Goal: Task Accomplishment & Management: Manage account settings

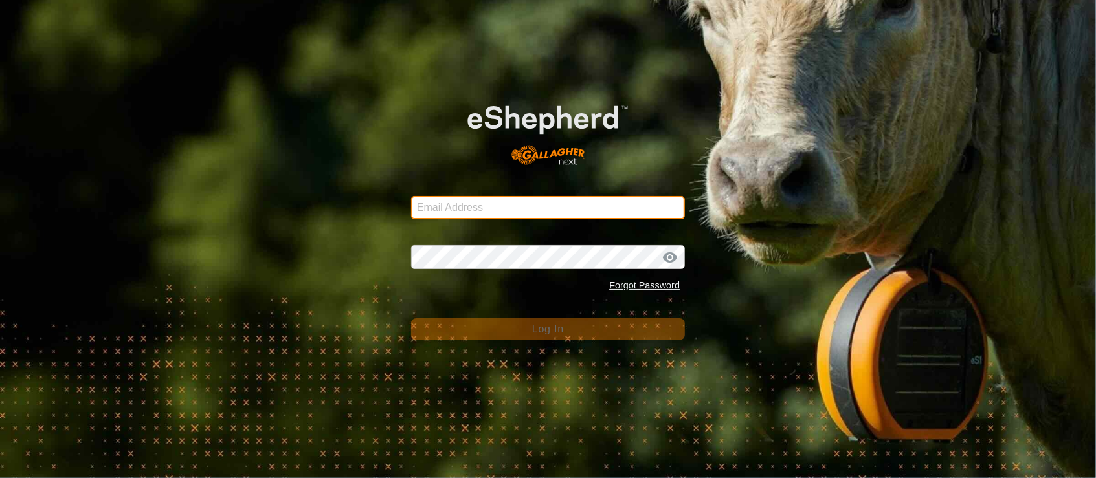
click at [465, 216] on input "Email Address" at bounding box center [548, 207] width 274 height 23
drag, startPoint x: 466, startPoint y: 210, endPoint x: 546, endPoint y: 270, distance: 100.3
click at [466, 210] on input "Email Address" at bounding box center [548, 207] width 274 height 23
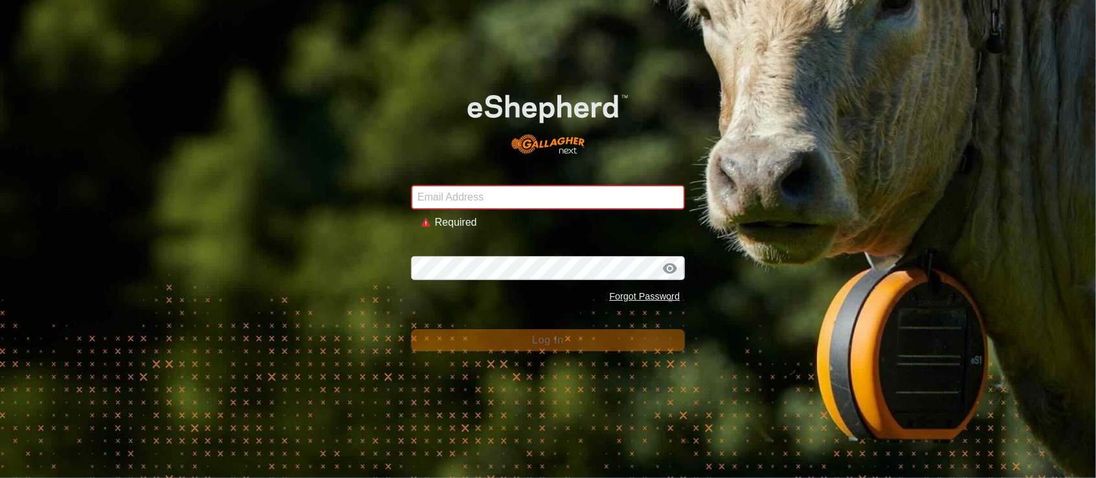
drag, startPoint x: 263, startPoint y: 179, endPoint x: 280, endPoint y: 163, distance: 22.9
click at [263, 179] on div "Email Address Required Password Forgot Password Log In" at bounding box center [548, 239] width 1096 height 478
click at [499, 196] on input "Email Address" at bounding box center [548, 197] width 274 height 25
type input "[PERSON_NAME][EMAIL_ADDRESS][DOMAIN_NAME]"
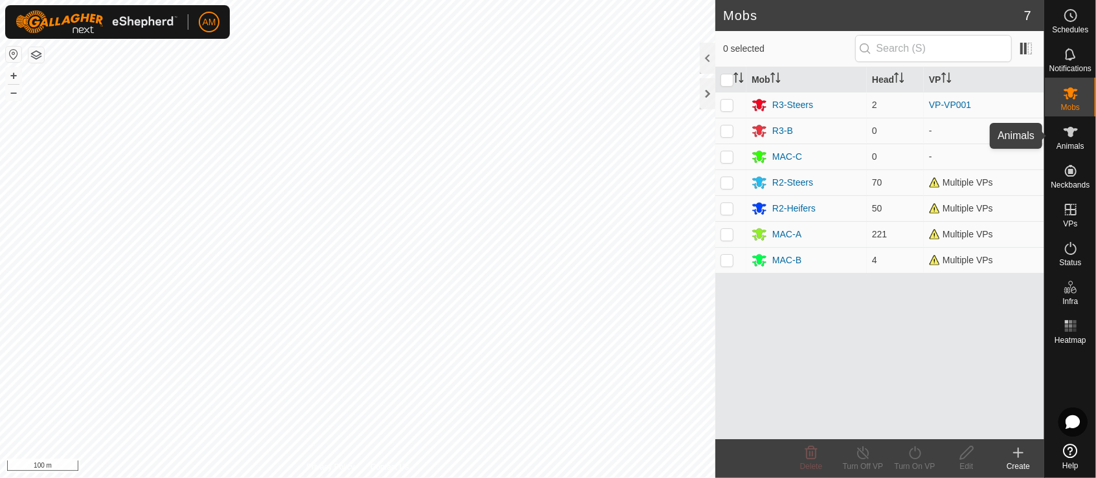
click at [1060, 138] on es-animals-svg-icon at bounding box center [1070, 132] width 23 height 21
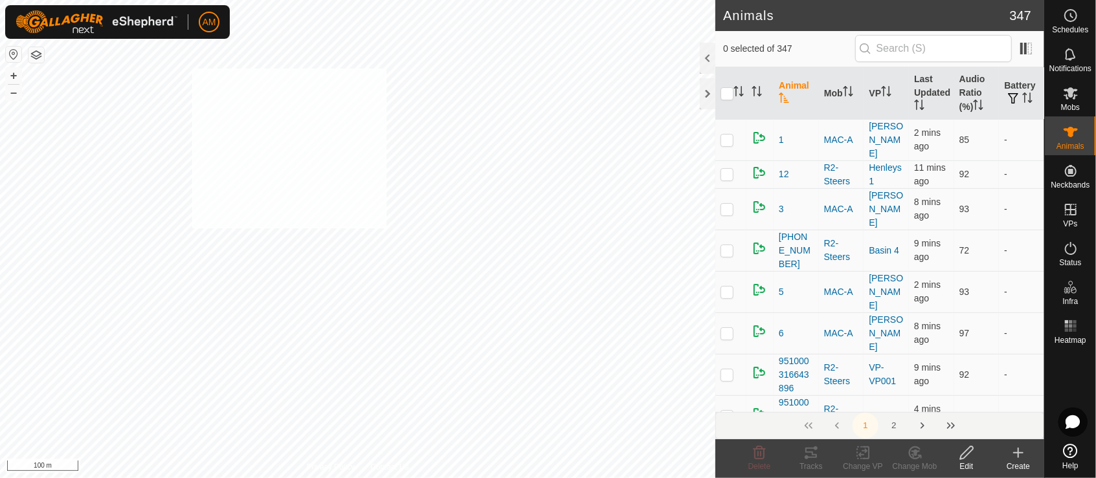
checkbox input "true"
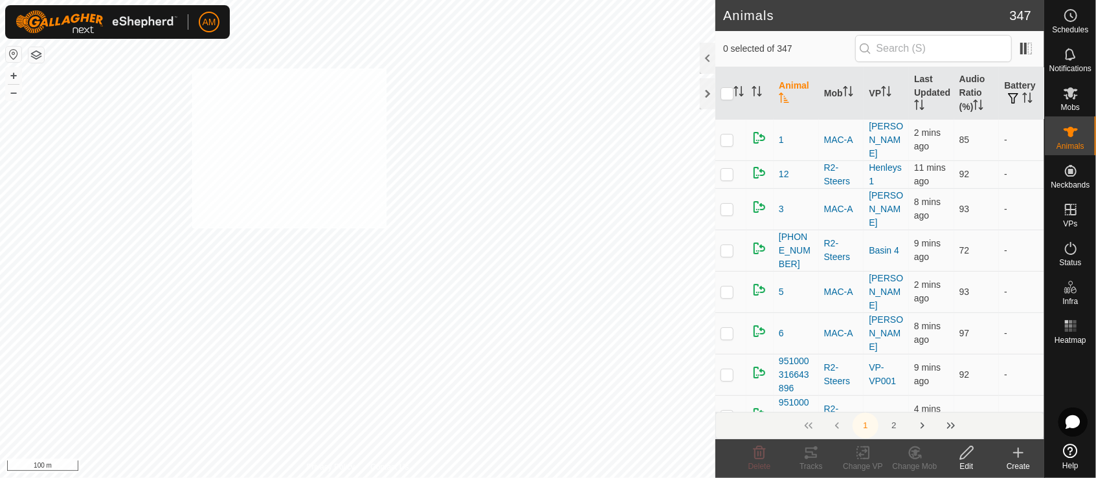
checkbox input "true"
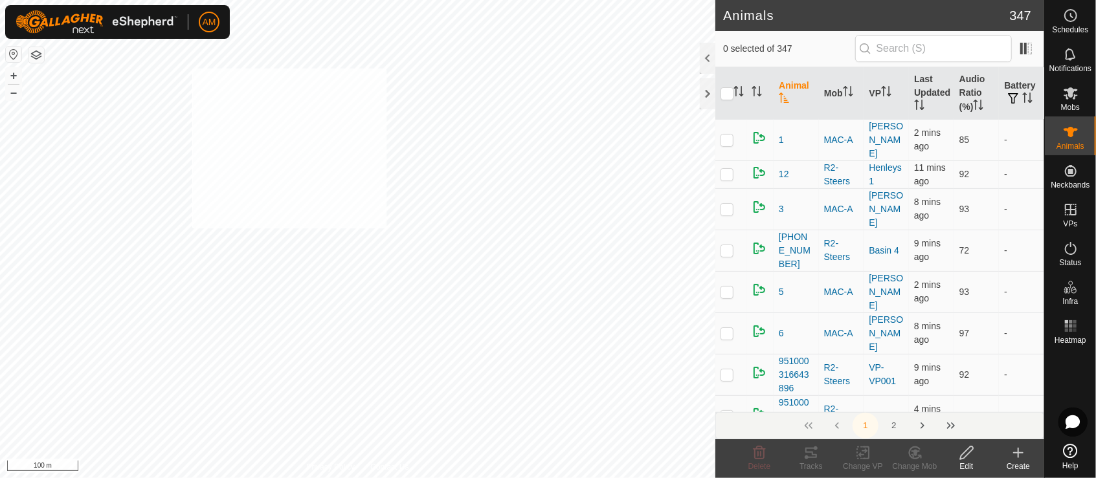
checkbox input "true"
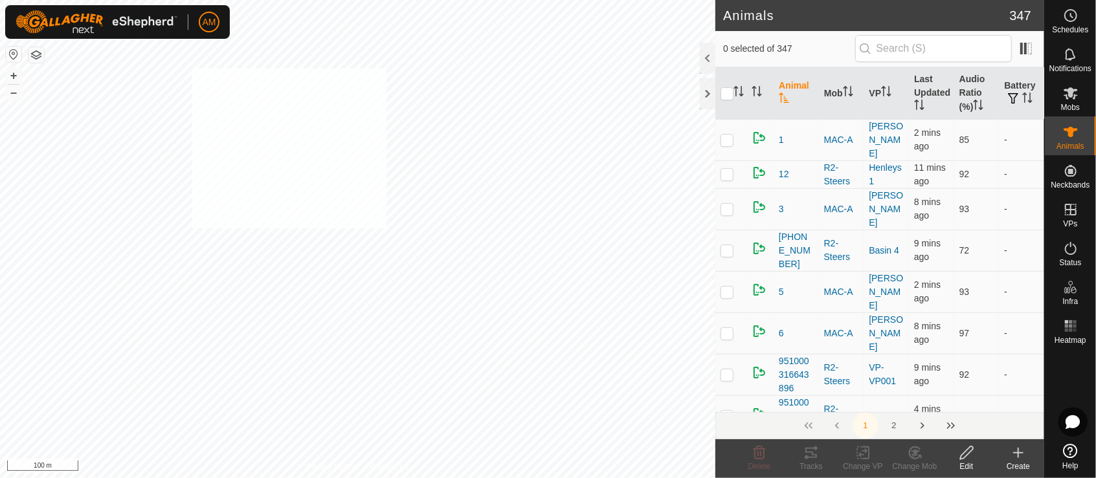
checkbox input "true"
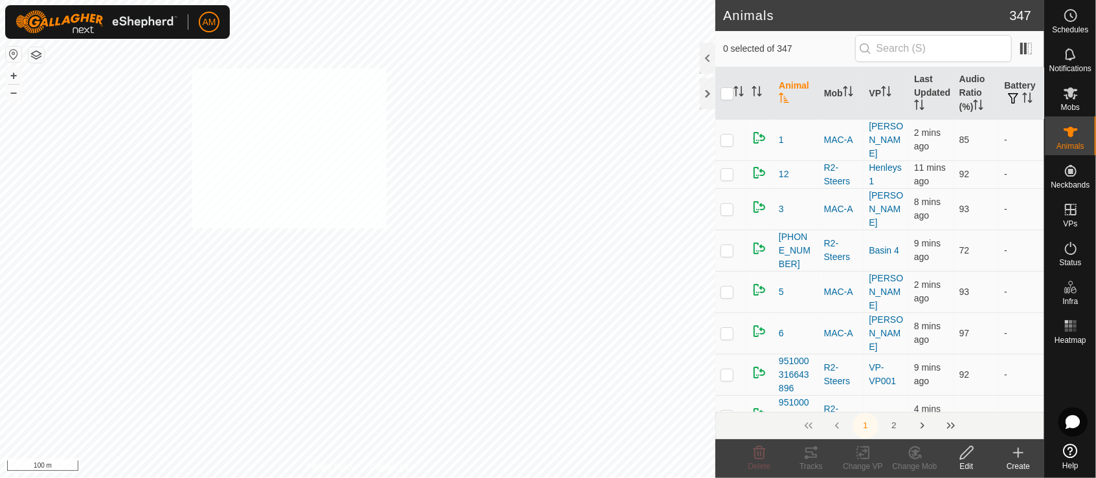
checkbox input "true"
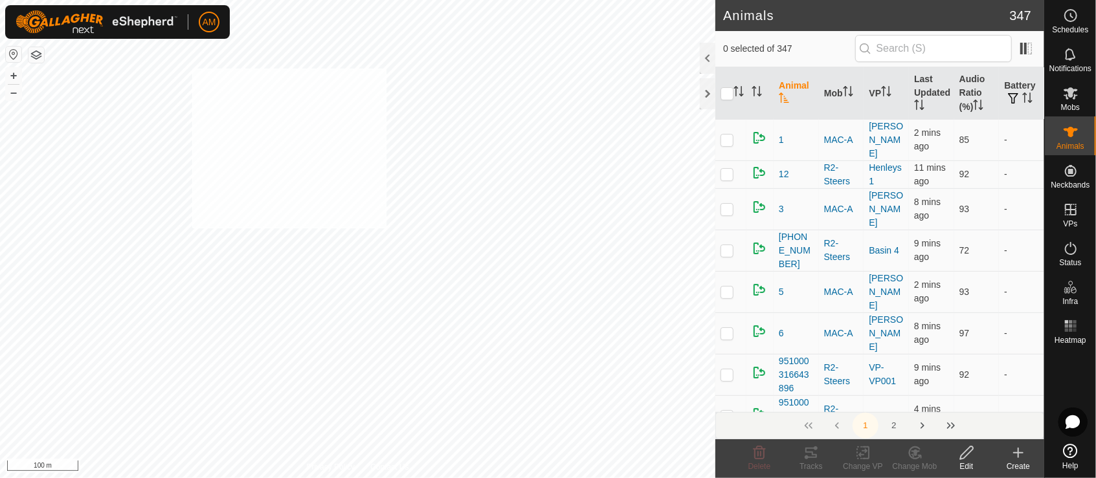
checkbox input "true"
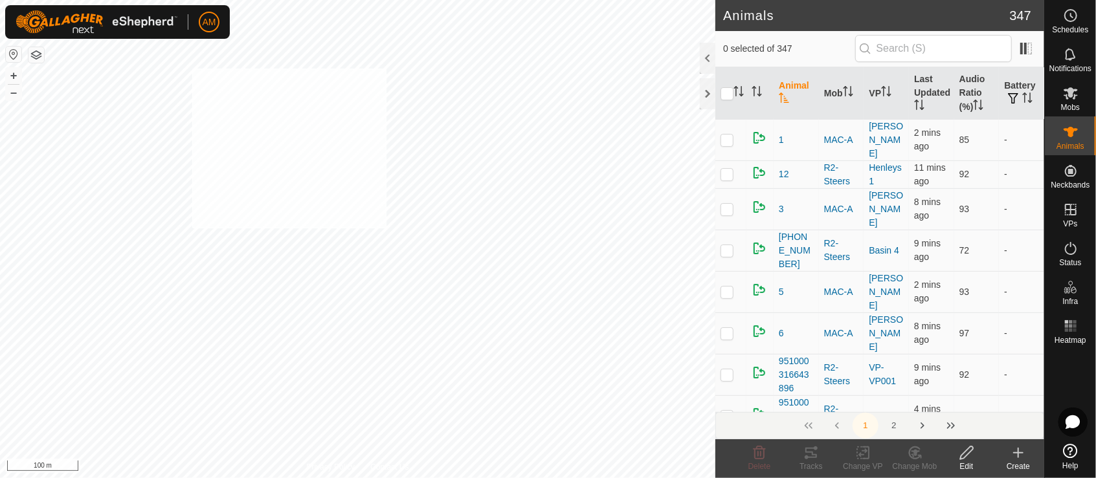
checkbox input "true"
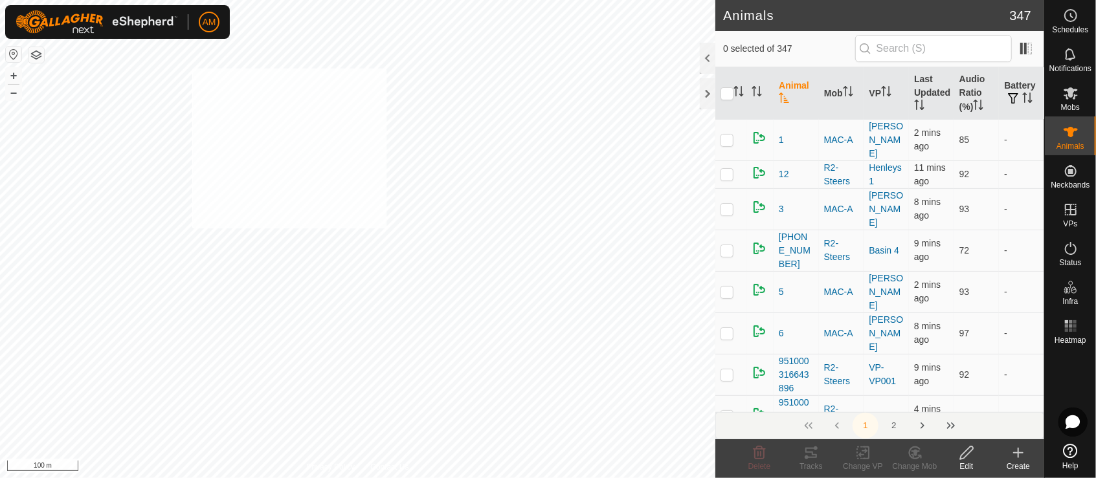
checkbox input "true"
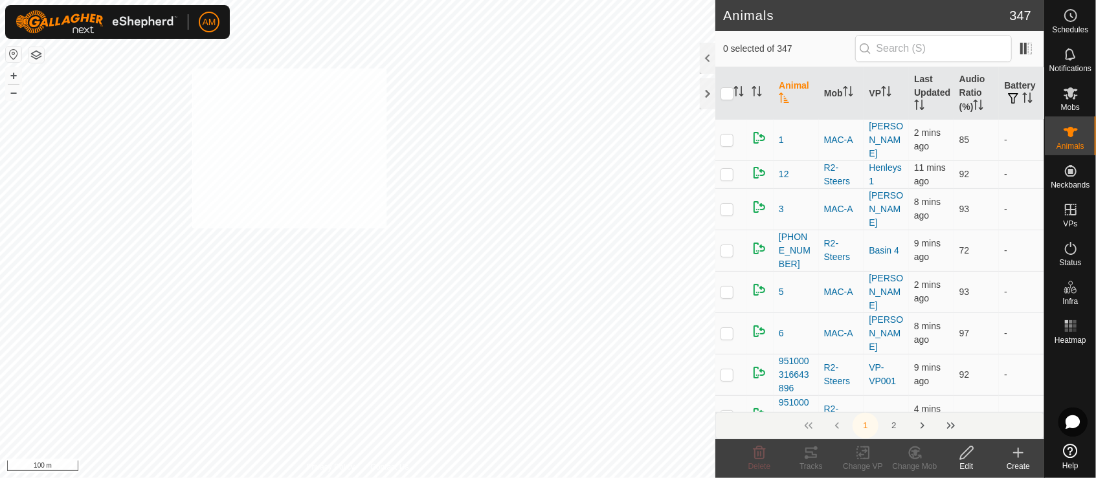
checkbox input "true"
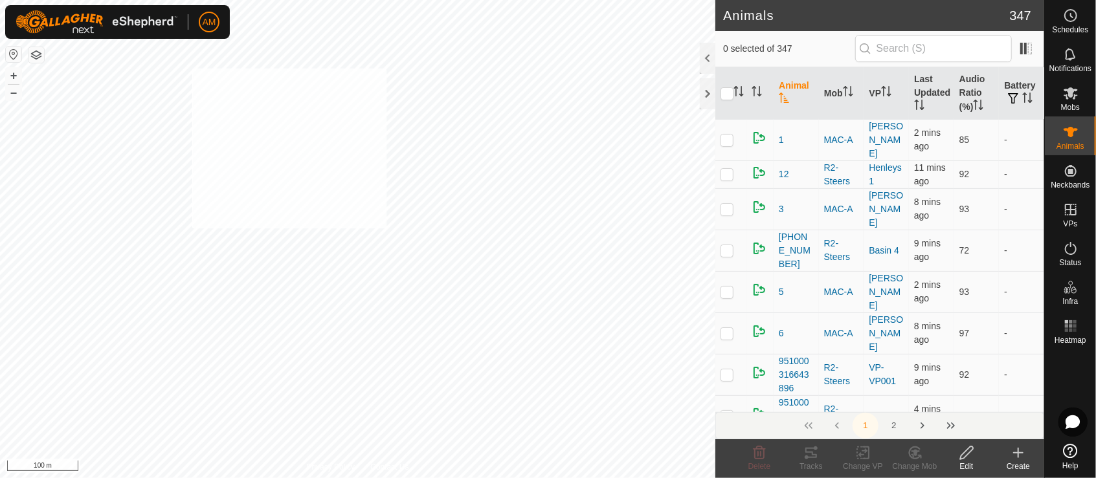
checkbox input "true"
click at [861, 458] on rect at bounding box center [863, 453] width 12 height 12
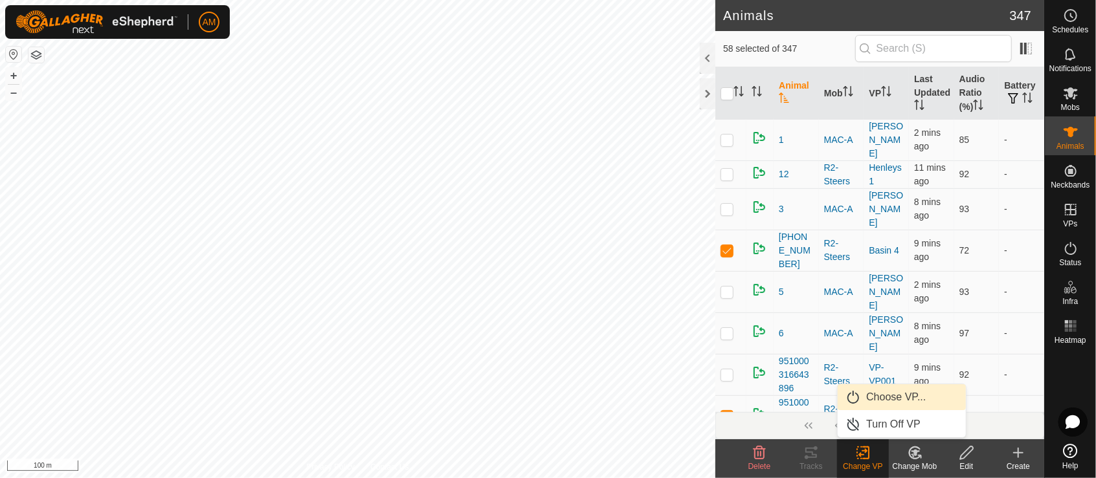
click at [866, 393] on link "Choose VP..." at bounding box center [901, 397] width 128 height 26
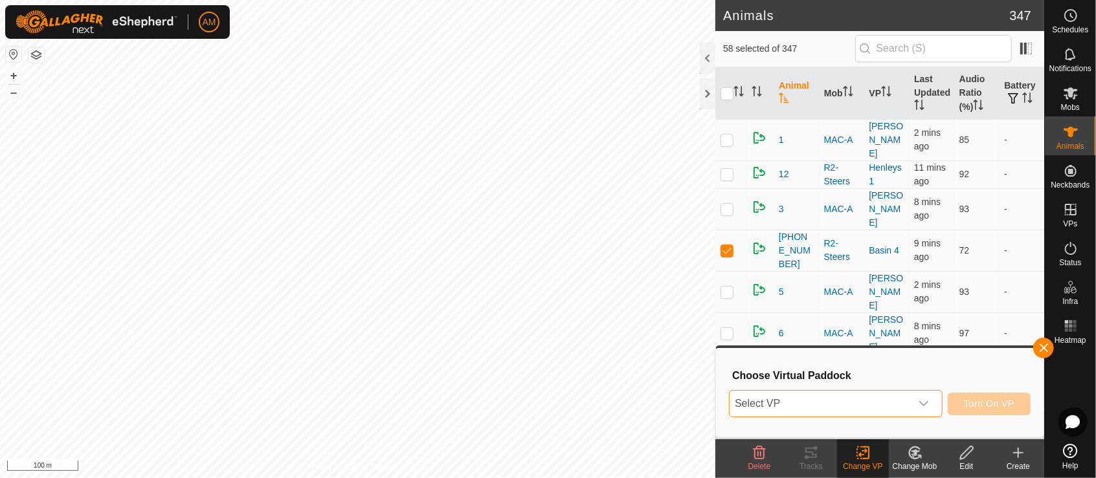
click at [811, 401] on span "Select VP" at bounding box center [819, 404] width 181 height 26
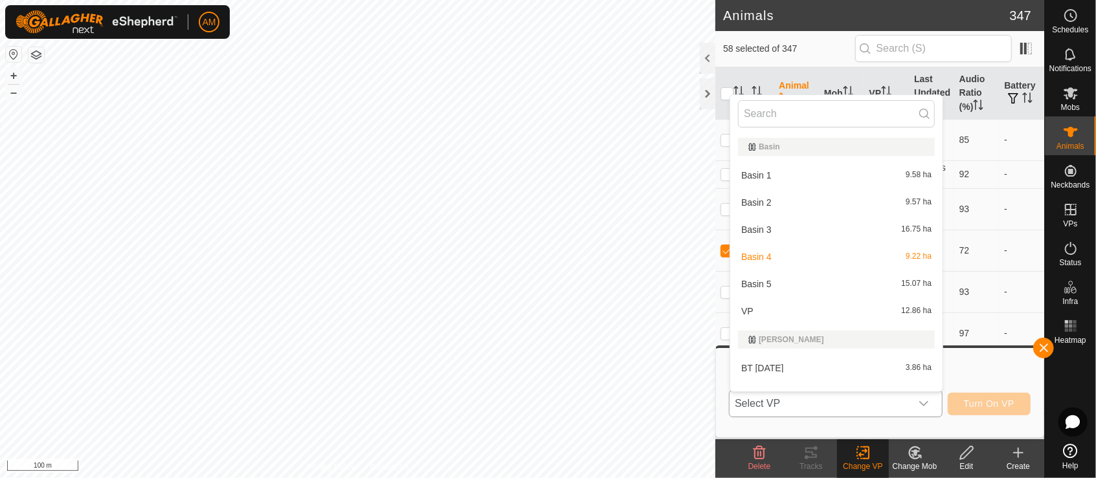
scroll to position [17, 0]
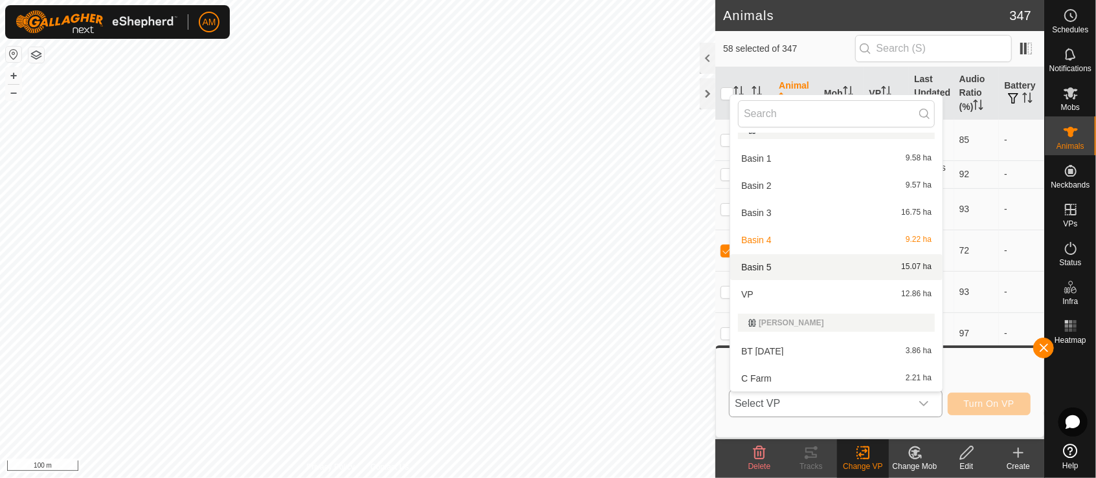
click at [768, 268] on li "Basin 5 15.07 ha" at bounding box center [836, 267] width 212 height 26
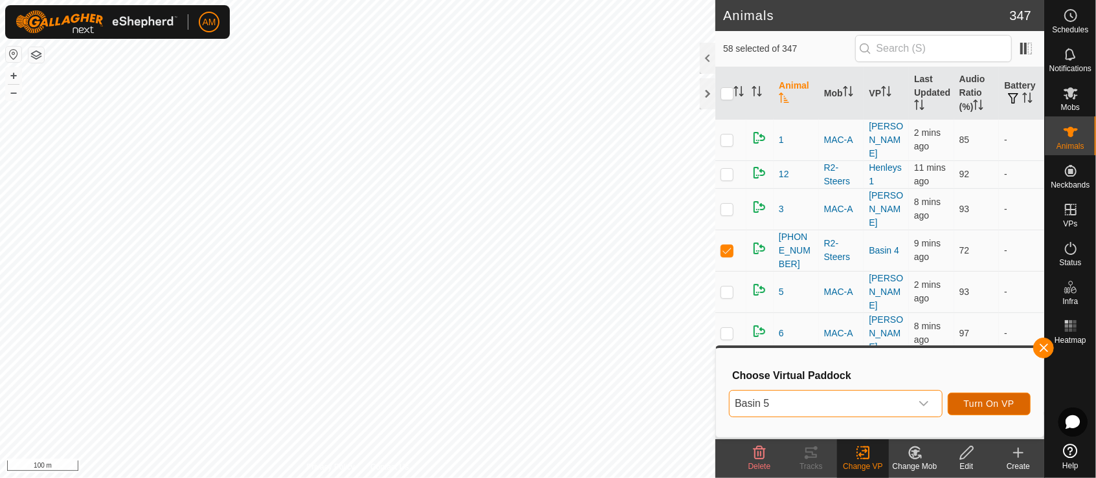
click at [991, 405] on span "Turn On VP" at bounding box center [989, 404] width 50 height 10
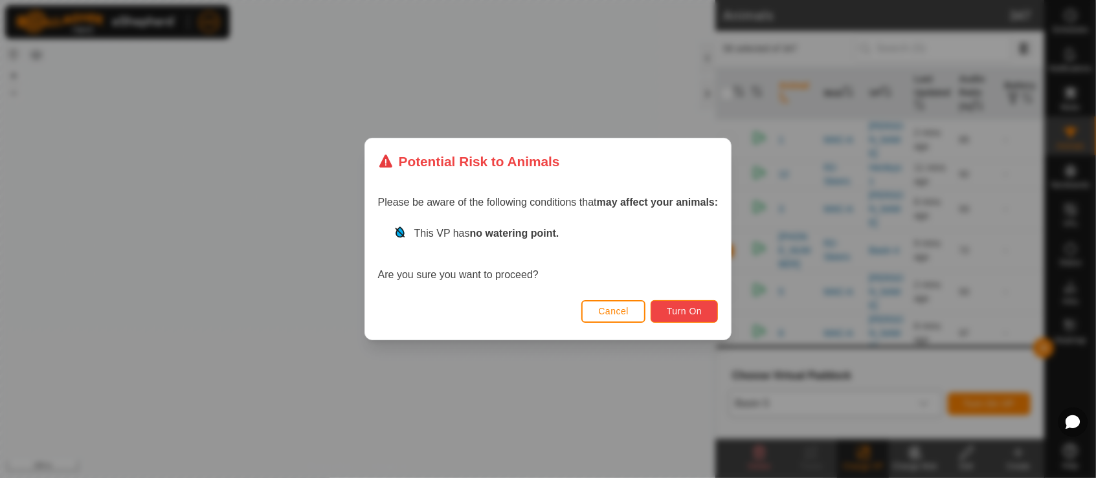
click at [705, 315] on button "Turn On" at bounding box center [683, 311] width 67 height 23
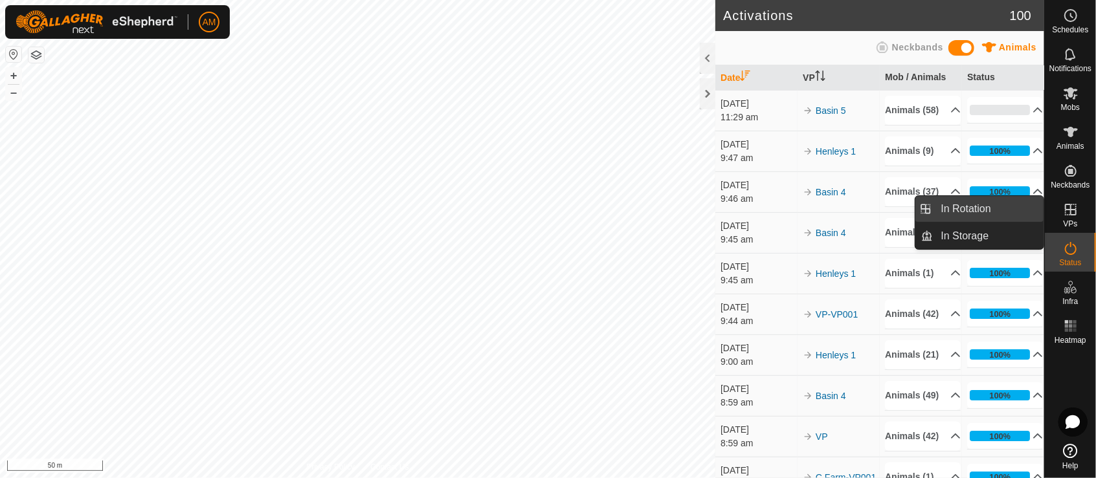
click at [1006, 208] on link "In Rotation" at bounding box center [988, 209] width 111 height 26
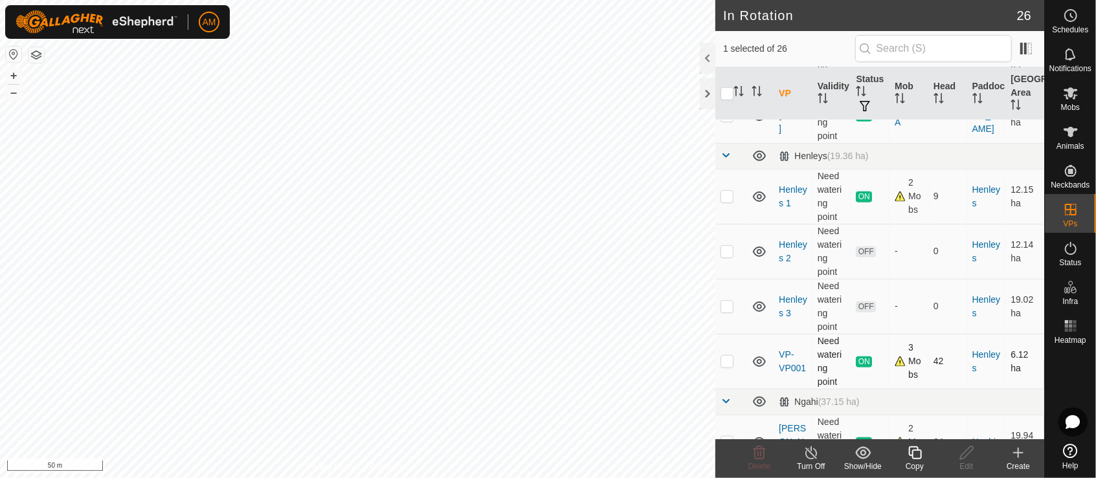
scroll to position [719, 0]
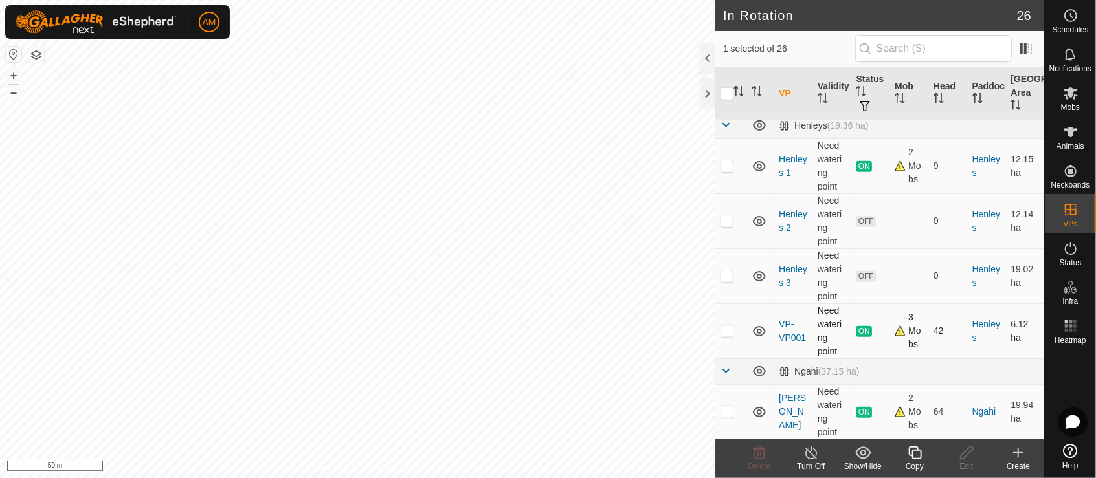
click at [732, 332] on p-checkbox at bounding box center [726, 331] width 13 height 10
checkbox input "true"
click at [723, 92] on input "checkbox" at bounding box center [726, 93] width 13 height 13
checkbox input "true"
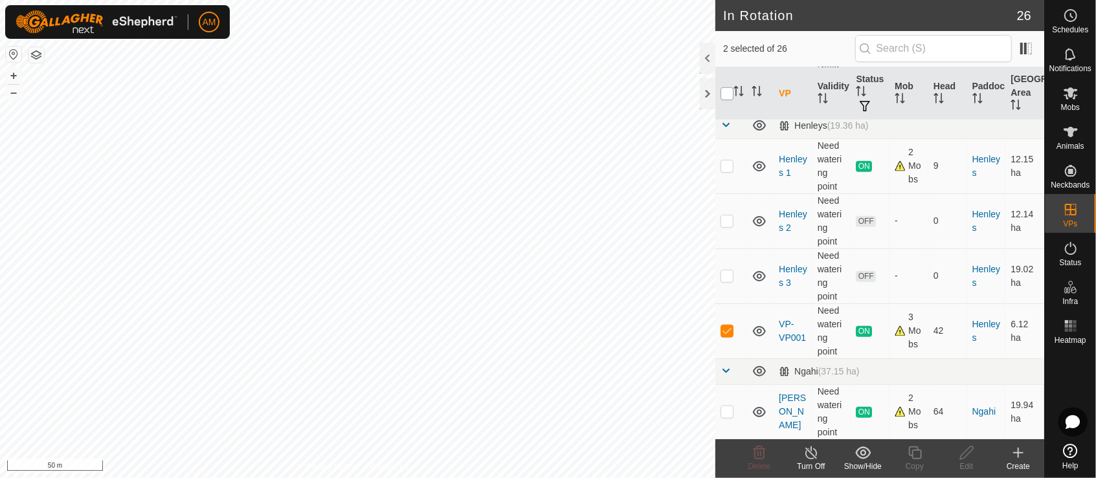
checkbox input "true"
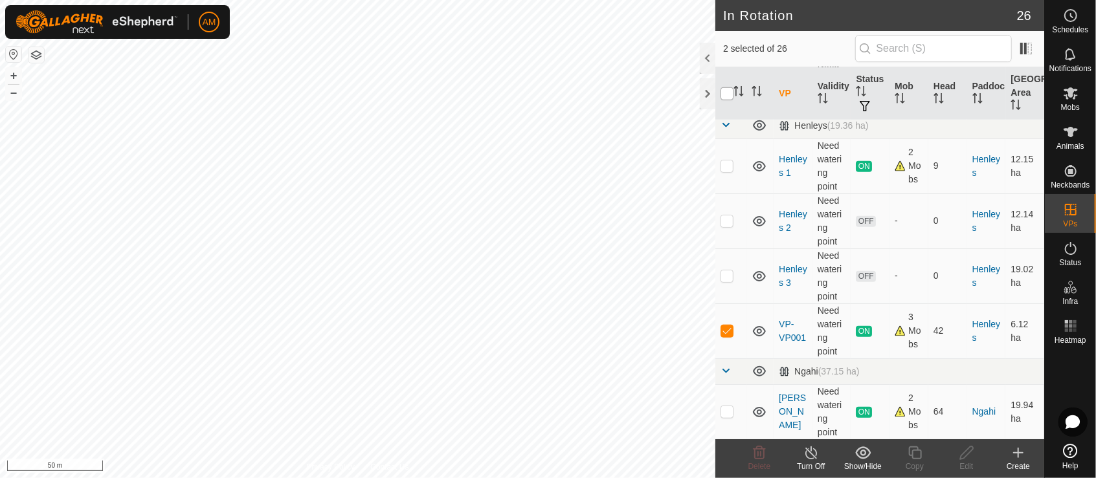
checkbox input "true"
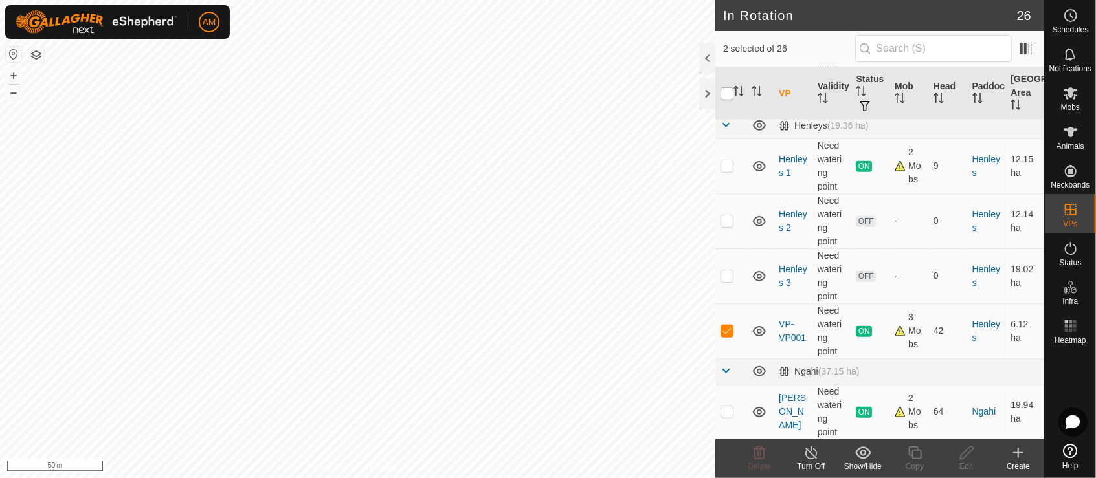
checkbox input "true"
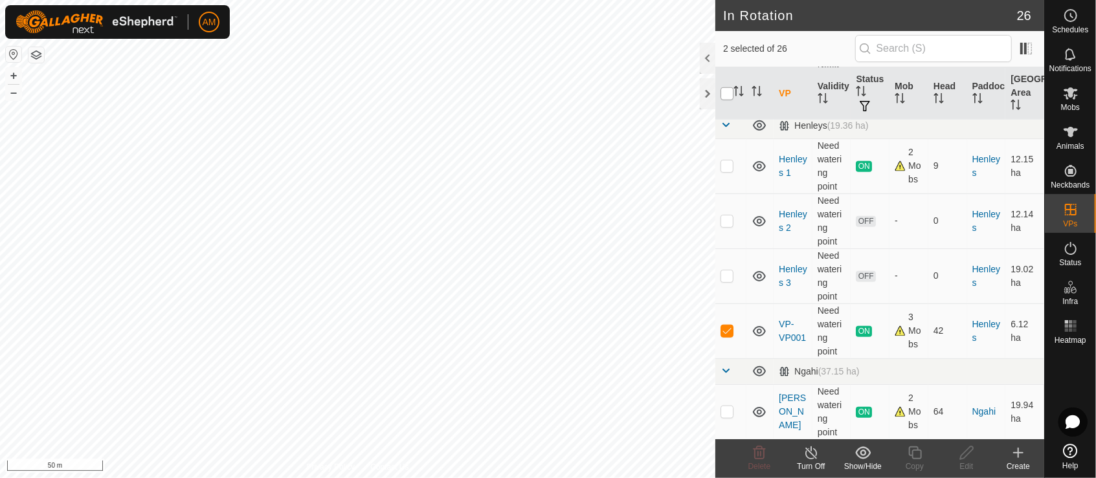
checkbox input "true"
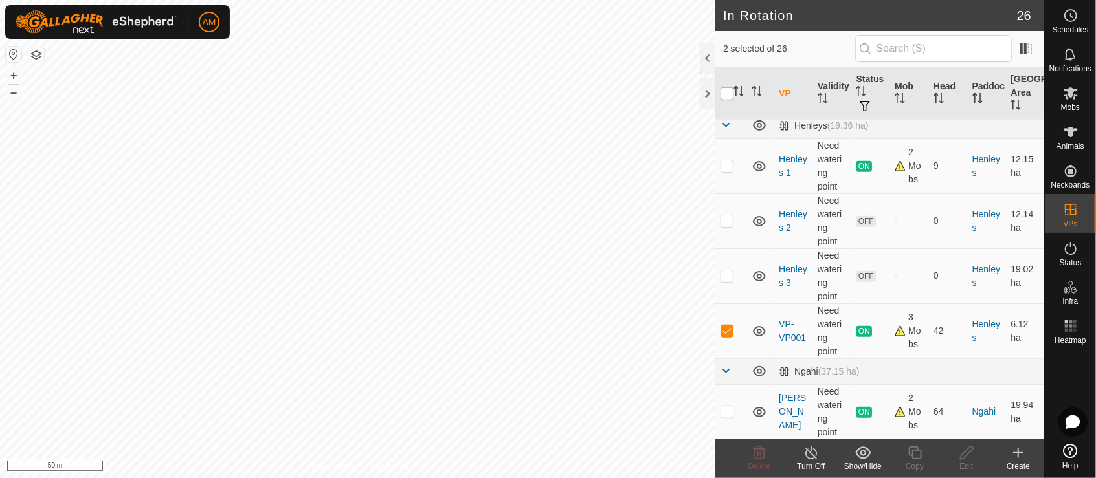
checkbox input "true"
click at [727, 96] on input "checkbox" at bounding box center [726, 93] width 13 height 13
checkbox input "false"
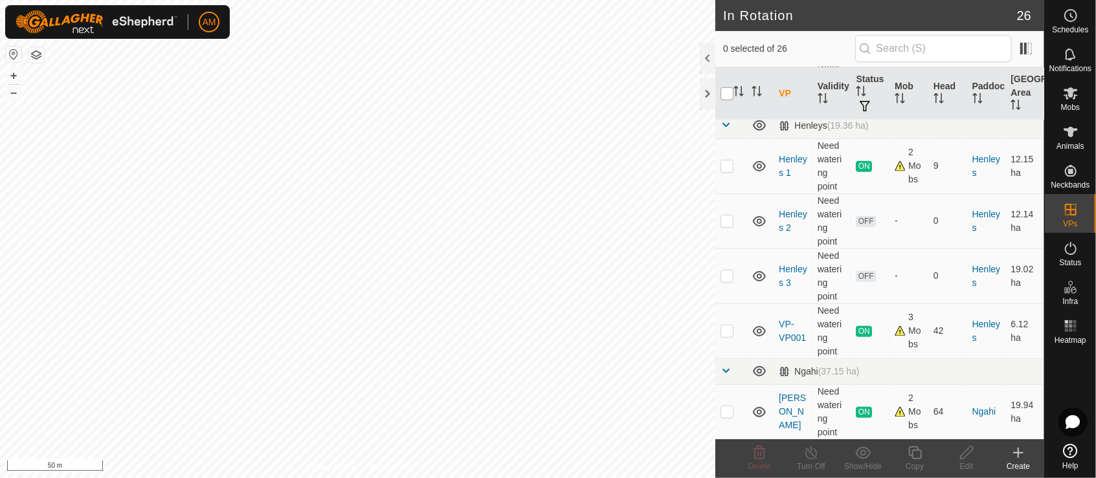
checkbox input "false"
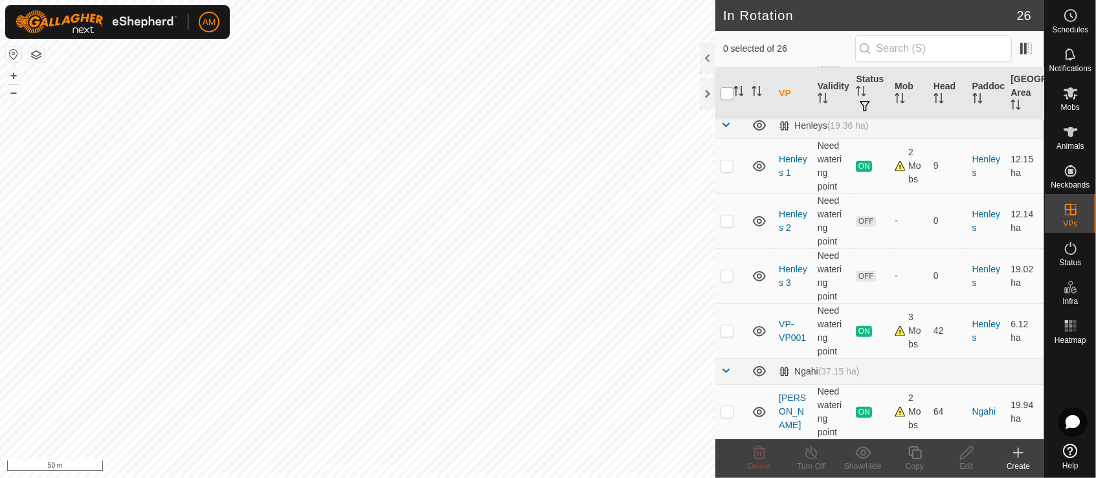
checkbox input "false"
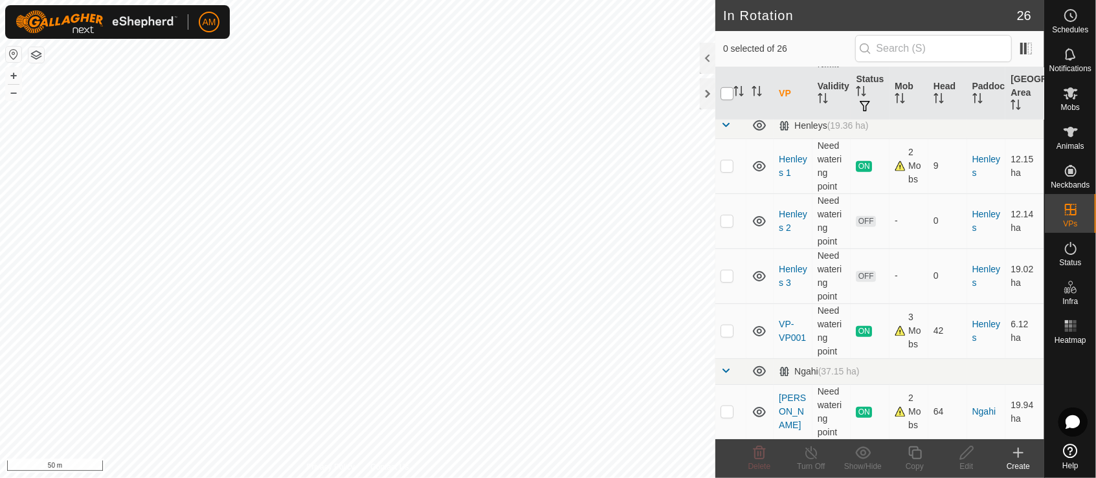
checkbox input "false"
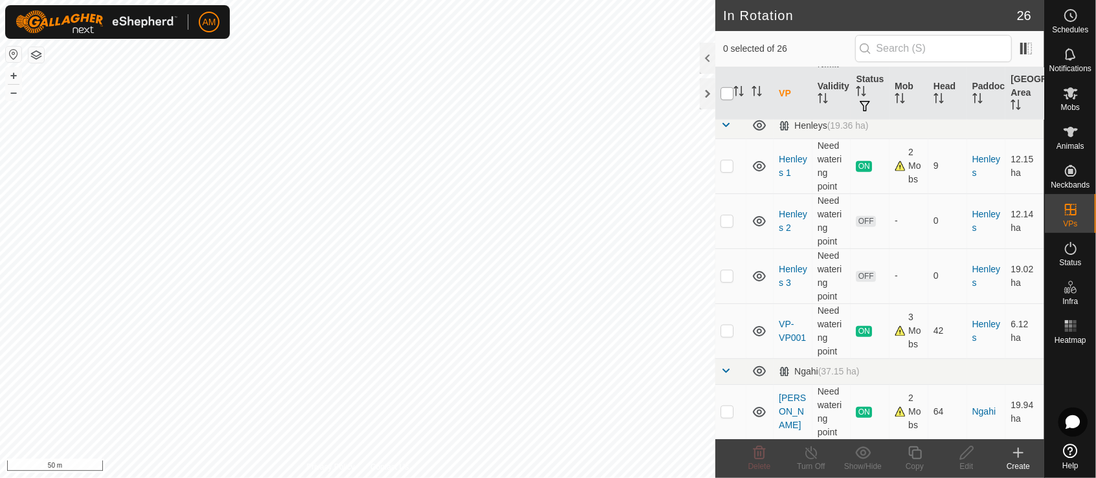
checkbox input "false"
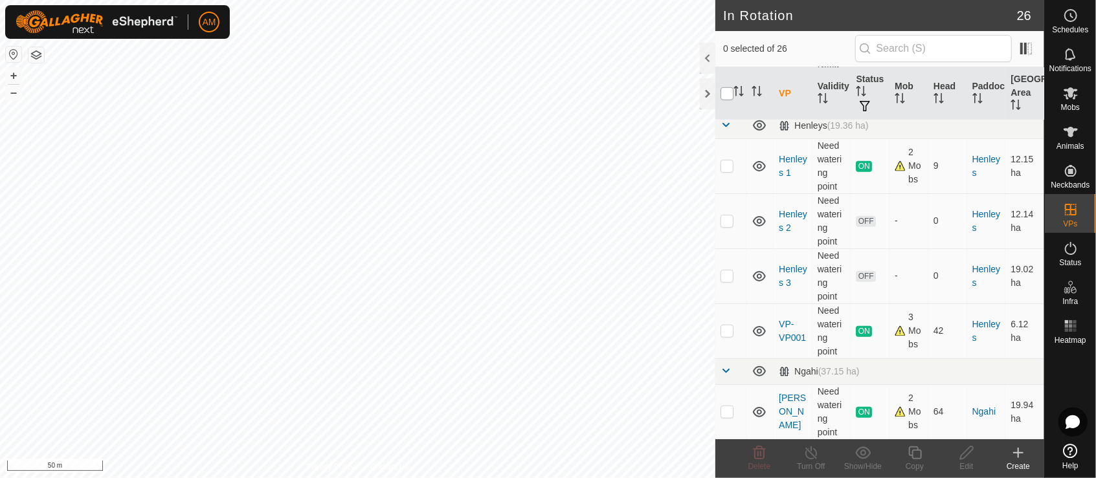
checkbox input "false"
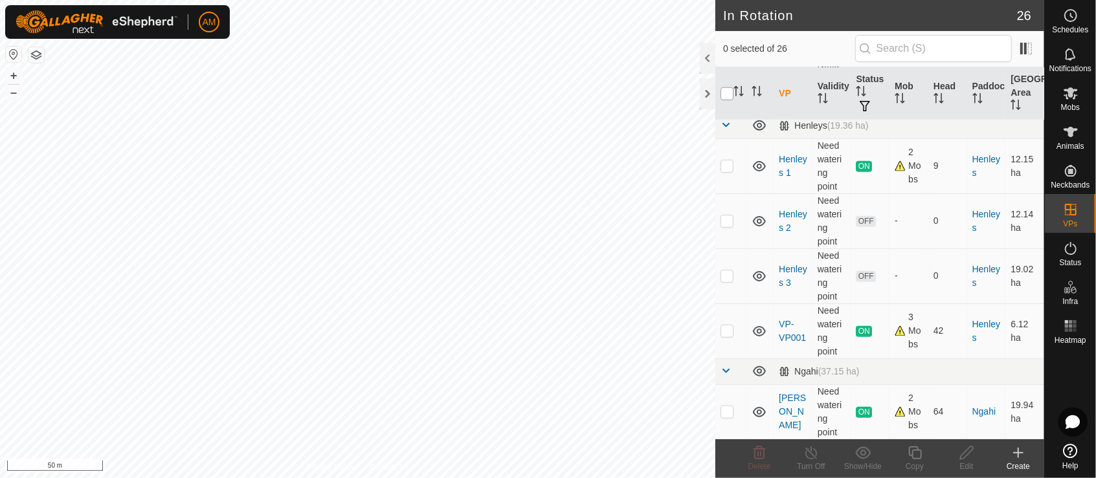
checkbox input "false"
drag, startPoint x: 727, startPoint y: 343, endPoint x: 726, endPoint y: 332, distance: 11.1
click at [727, 340] on td at bounding box center [730, 331] width 31 height 55
checkbox input "true"
click at [922, 452] on icon at bounding box center [915, 453] width 16 height 16
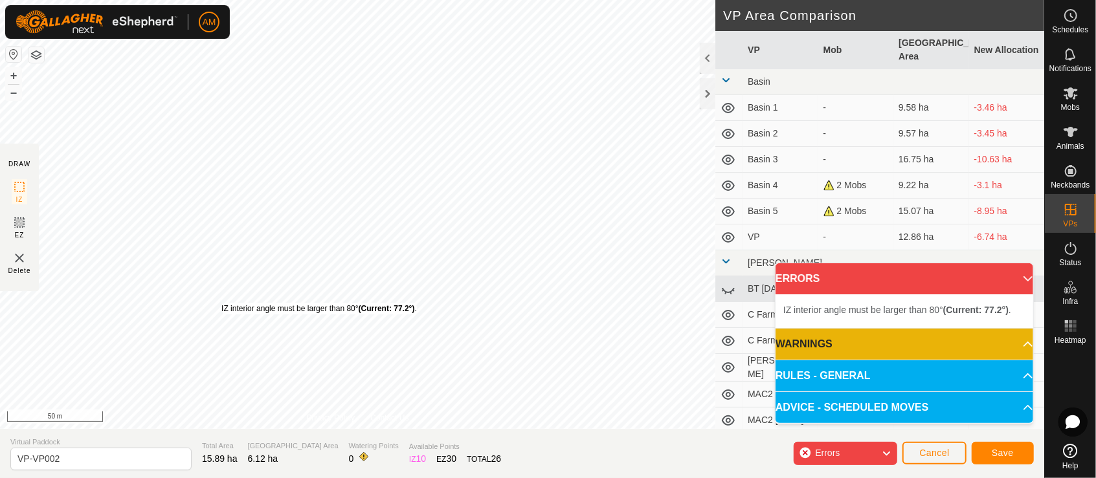
click at [221, 307] on div "IZ interior angle must be larger than 80° (Current: 77.2°) ." at bounding box center [318, 309] width 195 height 12
click at [221, 307] on div "IZ interior angle must be larger than 80° (Current: 77.2°) ." at bounding box center [318, 313] width 195 height 12
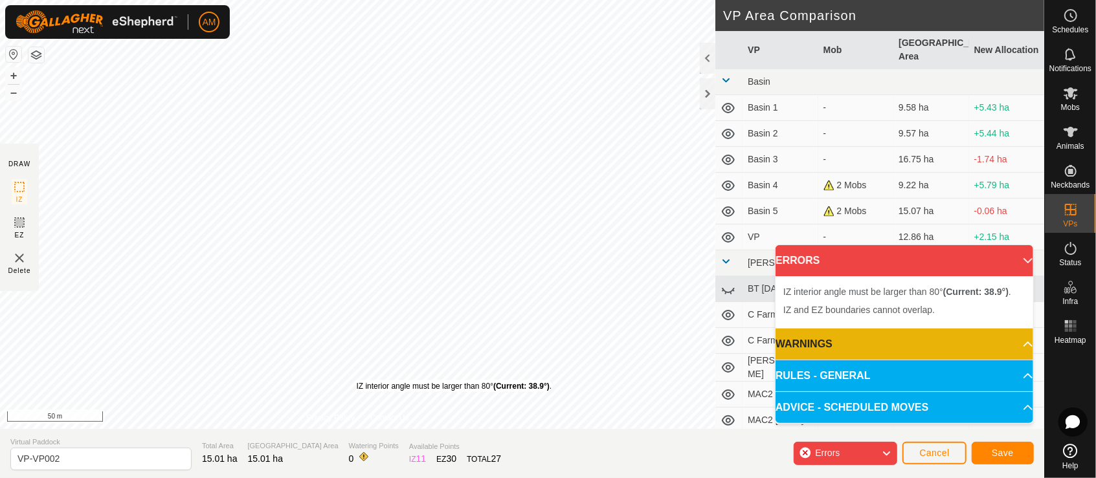
click at [357, 381] on div "IZ interior angle must be larger than 80° (Current: 38.9°) ." at bounding box center [454, 387] width 195 height 12
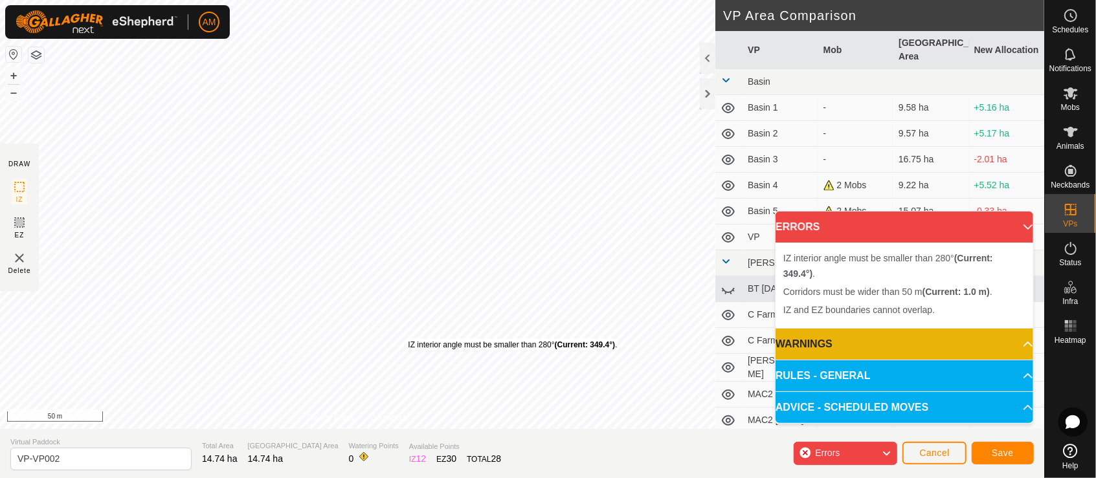
click at [408, 339] on div "IZ interior angle must be smaller than 280° (Current: 349.4°) ." at bounding box center [512, 345] width 209 height 12
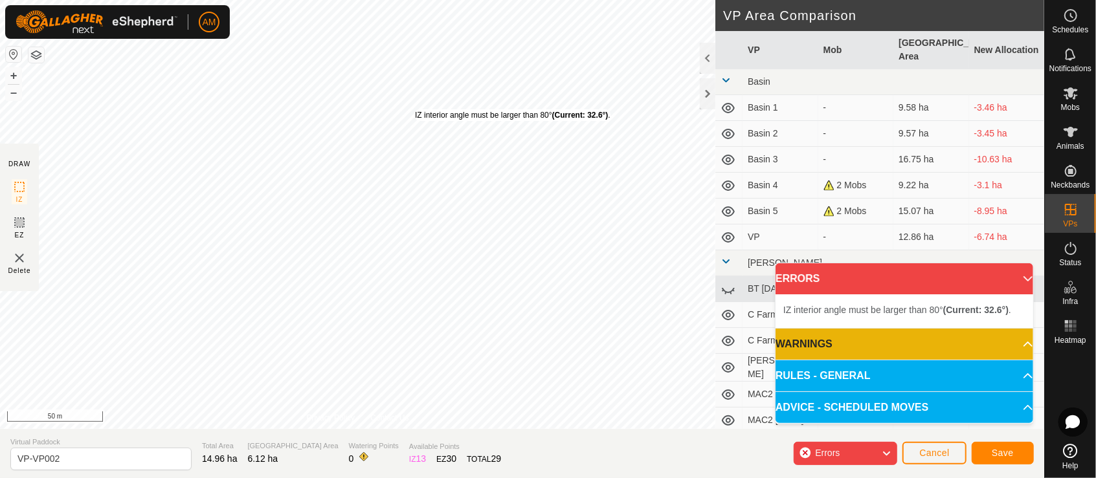
click at [415, 109] on div "IZ interior angle must be larger than 80° (Current: 32.6°) ." at bounding box center [512, 115] width 195 height 12
click at [415, 110] on div "IZ interior angle must be larger than 80° (Current: 32.6°) ." at bounding box center [512, 115] width 195 height 12
click at [428, 106] on div "IZ interior angle must be larger than 80° (Current: 32.6°) ." at bounding box center [525, 111] width 195 height 12
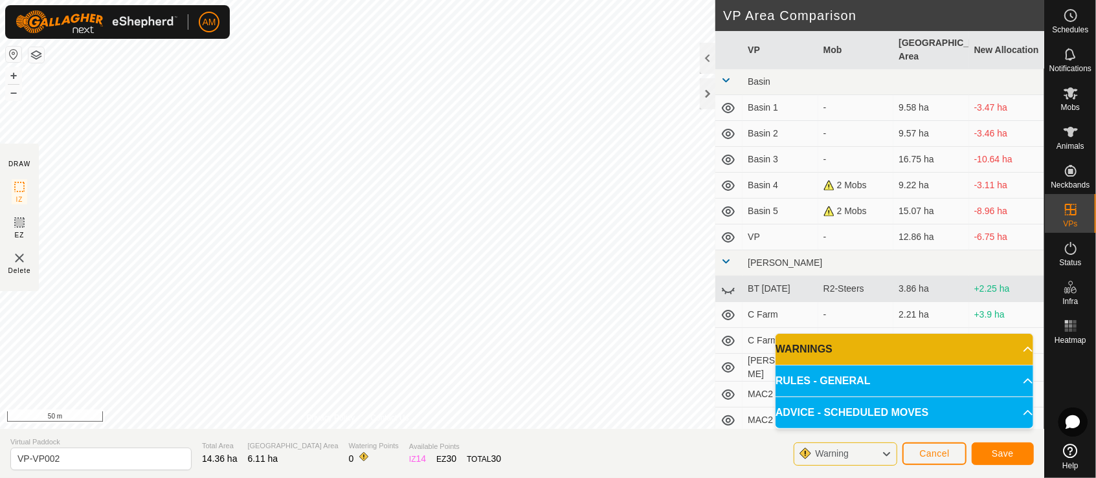
click at [383, 478] on html "AM Schedules Notifications Mobs Animals Neckbands VPs Status Infra Heatmap Help…" at bounding box center [548, 239] width 1096 height 478
click at [995, 448] on button "Save" at bounding box center [1002, 454] width 62 height 23
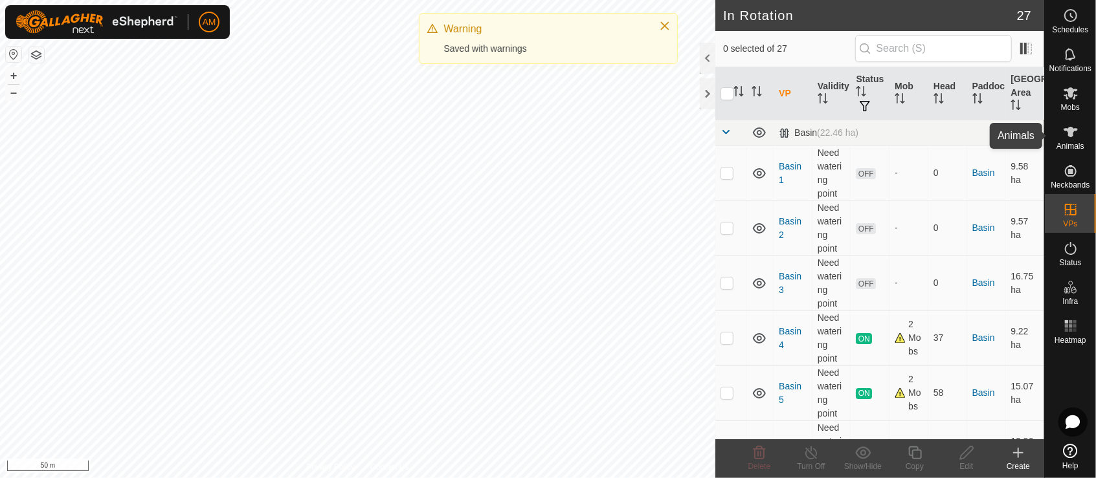
click at [1079, 127] on es-animals-svg-icon at bounding box center [1070, 132] width 23 height 21
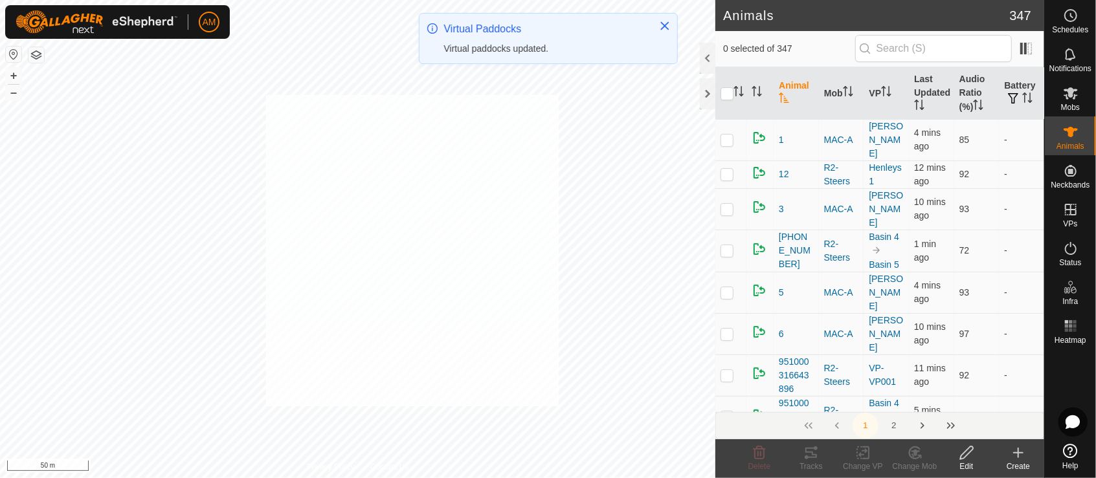
checkbox input "true"
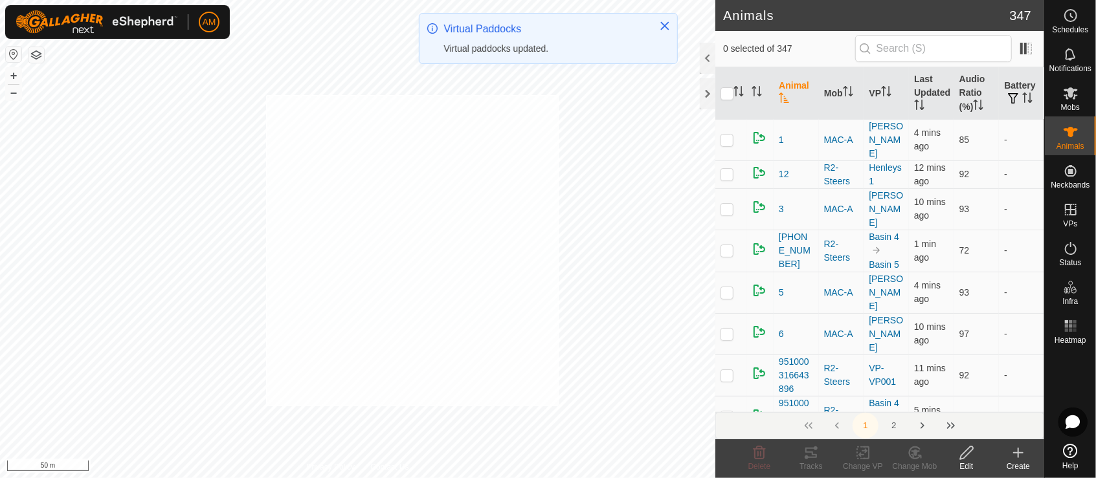
checkbox input "true"
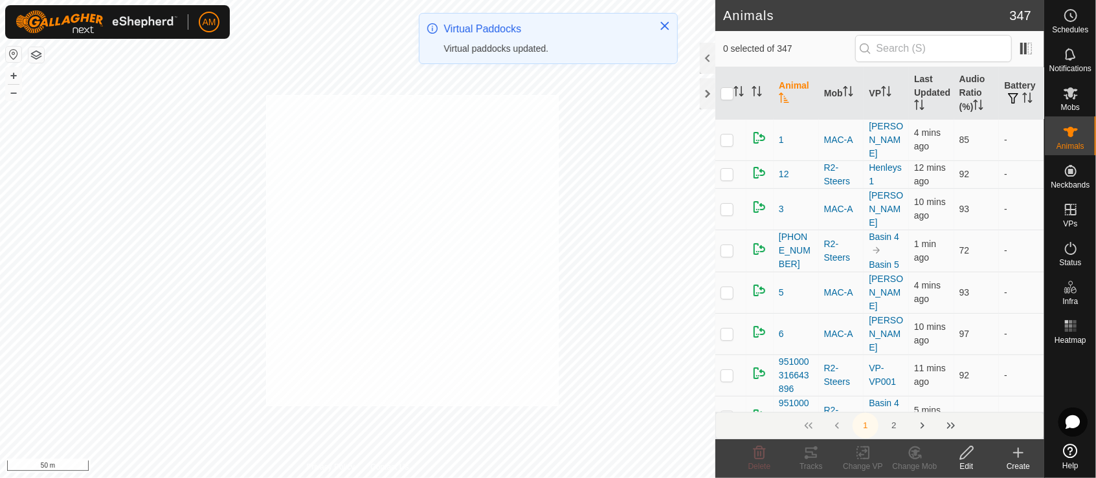
checkbox input "true"
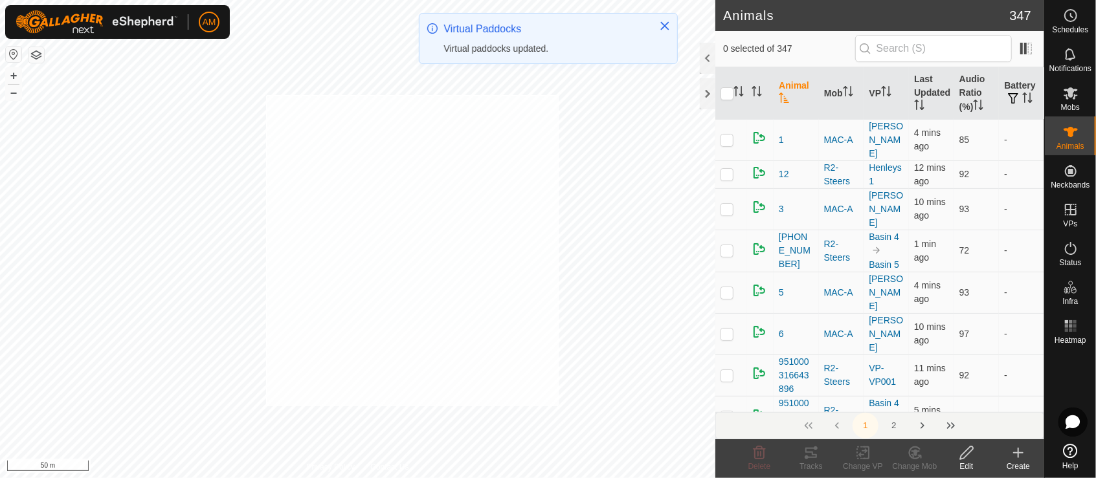
checkbox input "true"
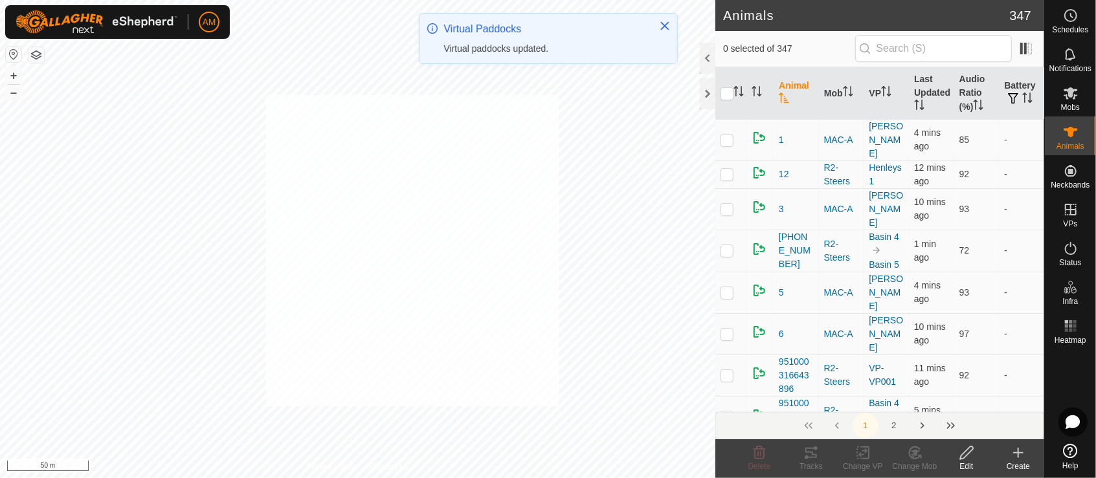
checkbox input "true"
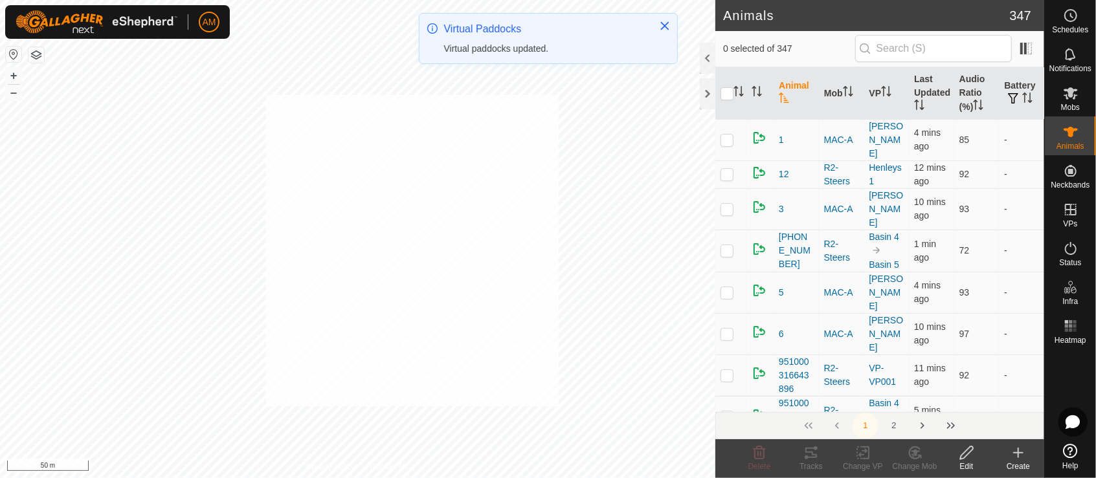
checkbox input "true"
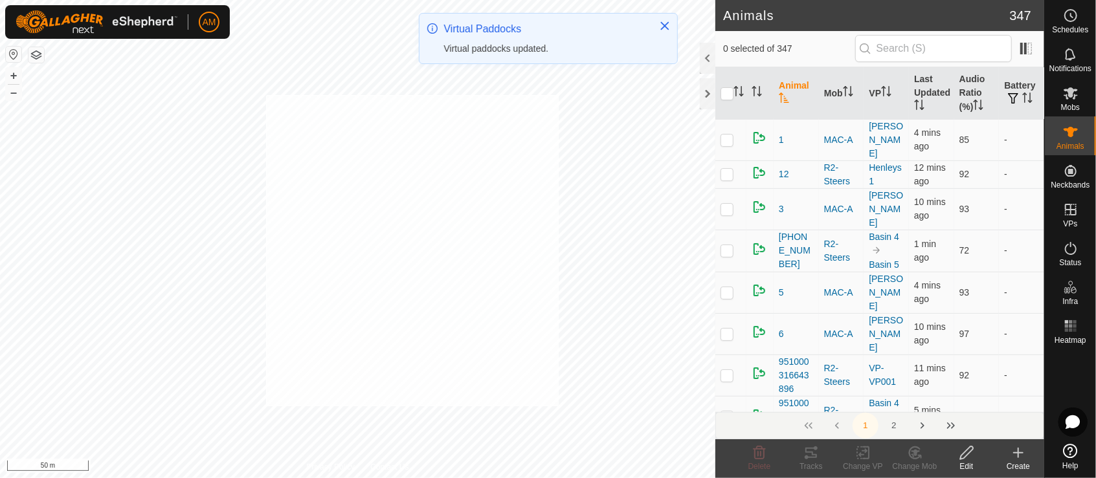
checkbox input "true"
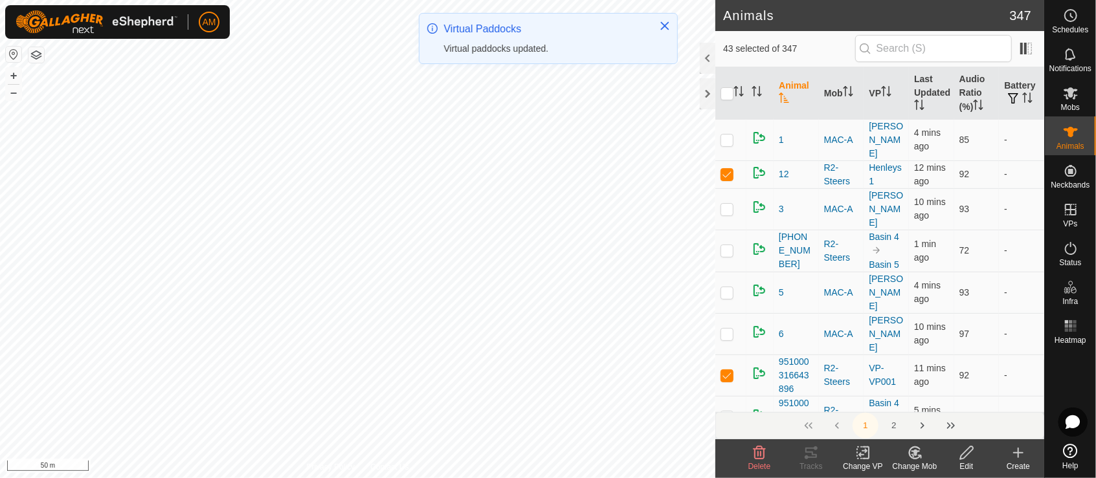
click at [865, 460] on icon at bounding box center [863, 453] width 16 height 16
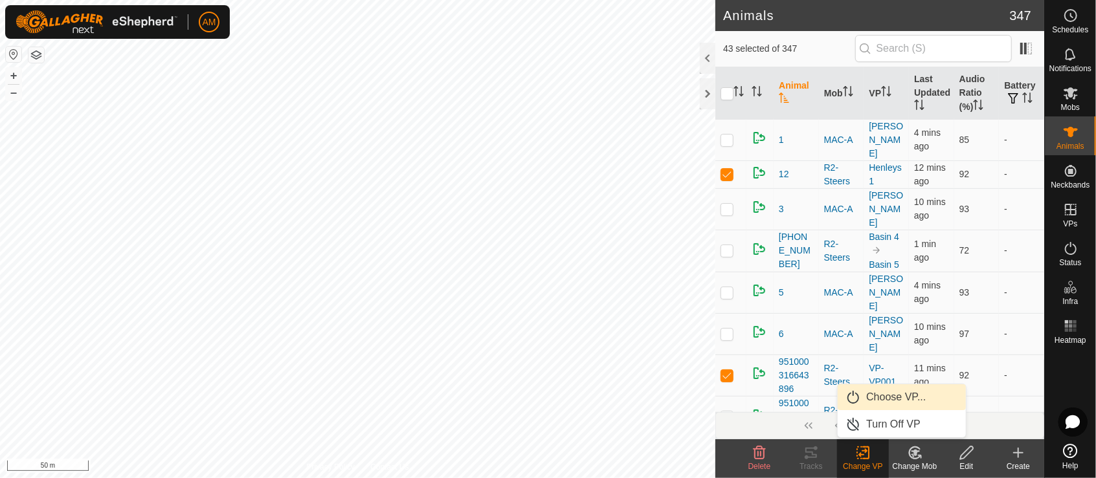
click at [867, 403] on link "Choose VP..." at bounding box center [901, 397] width 128 height 26
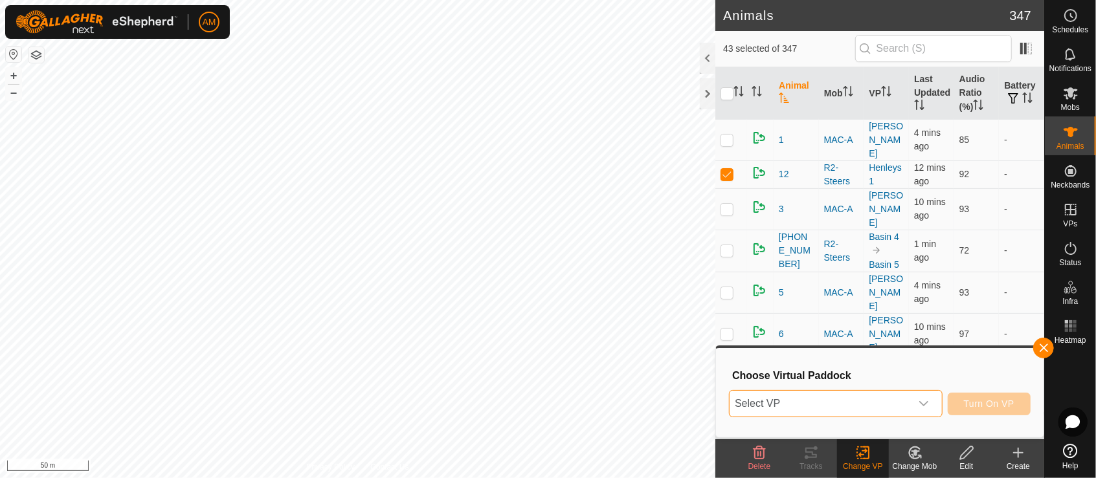
click at [797, 405] on span "Select VP" at bounding box center [819, 404] width 181 height 26
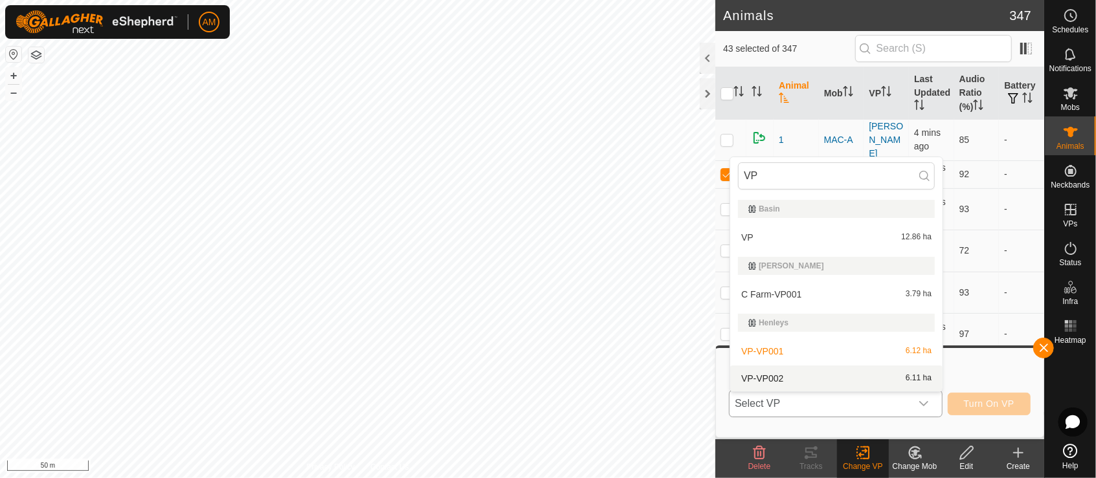
type input "VP"
click at [779, 372] on li "VP-VP002 6.11 ha" at bounding box center [836, 379] width 212 height 26
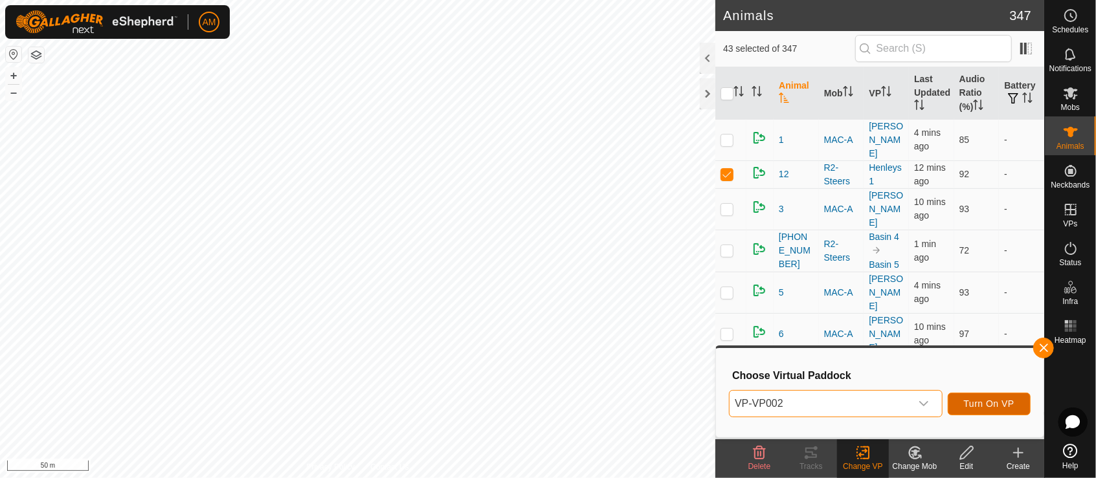
click at [1004, 406] on span "Turn On VP" at bounding box center [989, 404] width 50 height 10
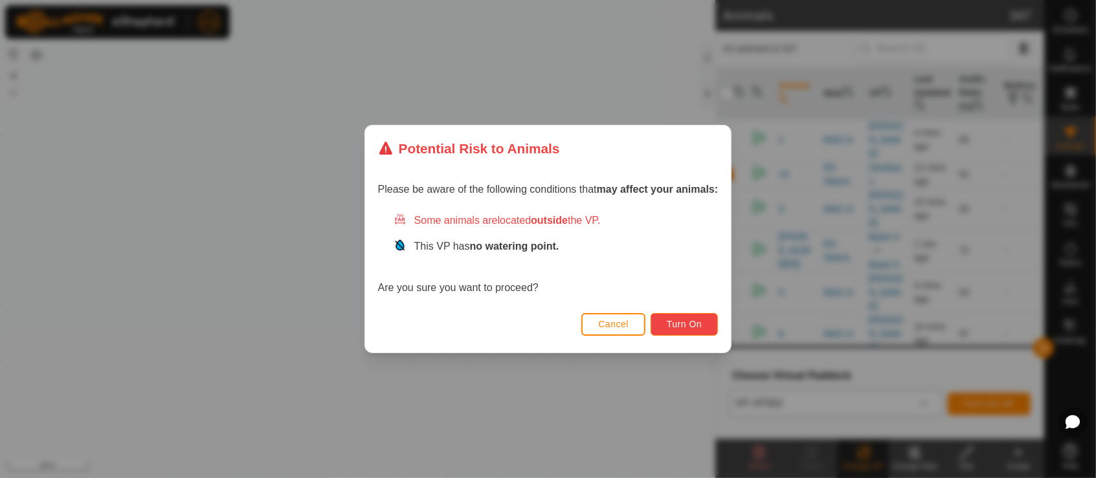
click at [702, 330] on button "Turn On" at bounding box center [683, 324] width 67 height 23
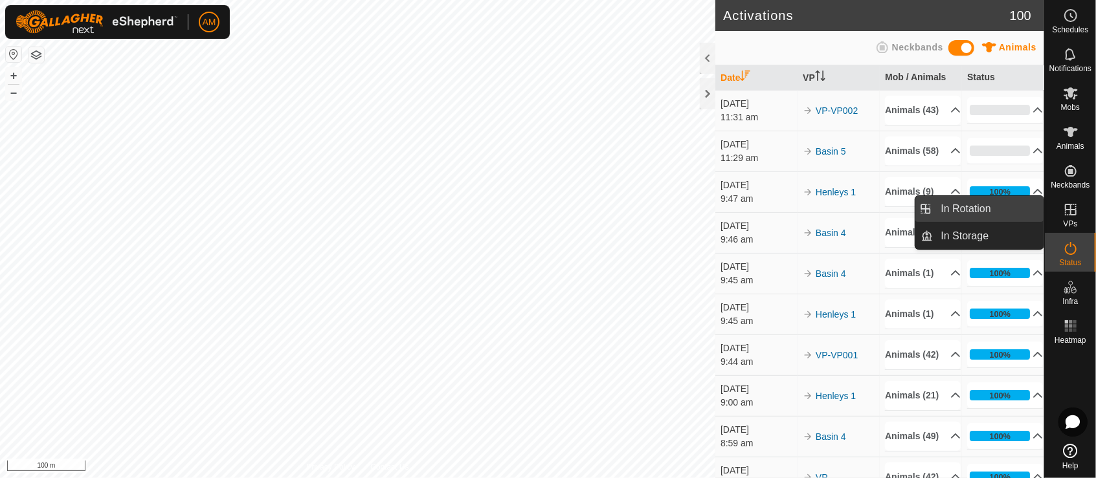
click at [1026, 203] on link "In Rotation" at bounding box center [988, 209] width 111 height 26
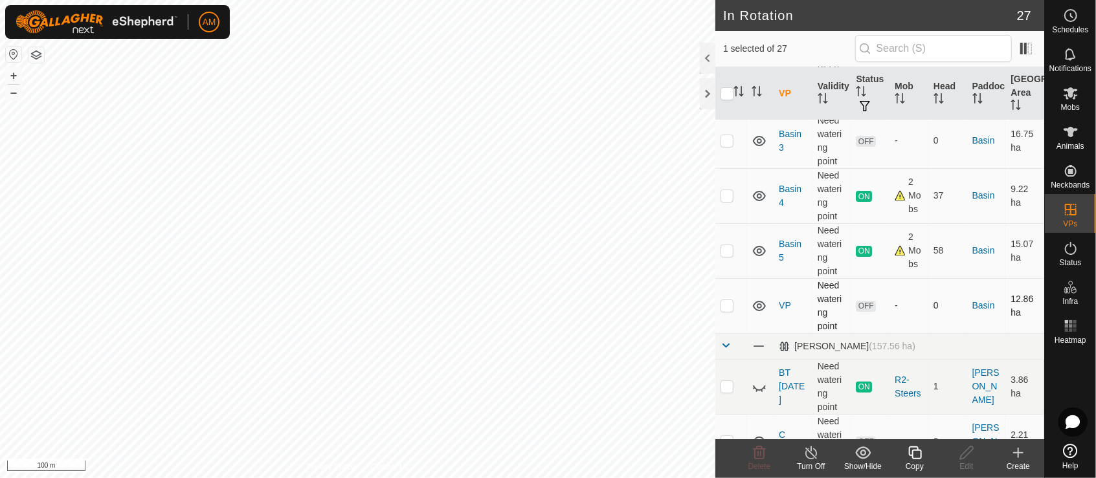
scroll to position [144, 0]
click at [730, 307] on p-checkbox at bounding box center [726, 304] width 13 height 10
checkbox input "true"
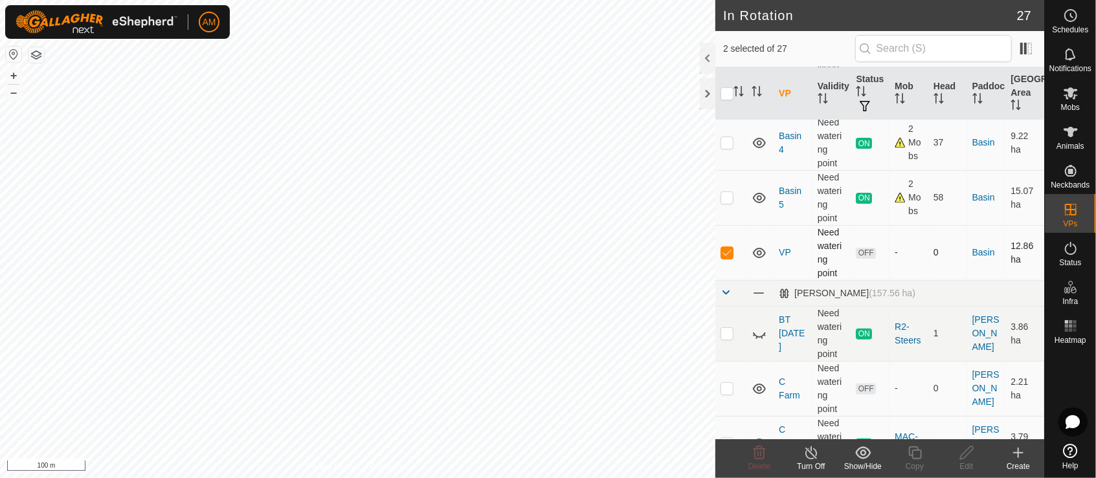
scroll to position [216, 0]
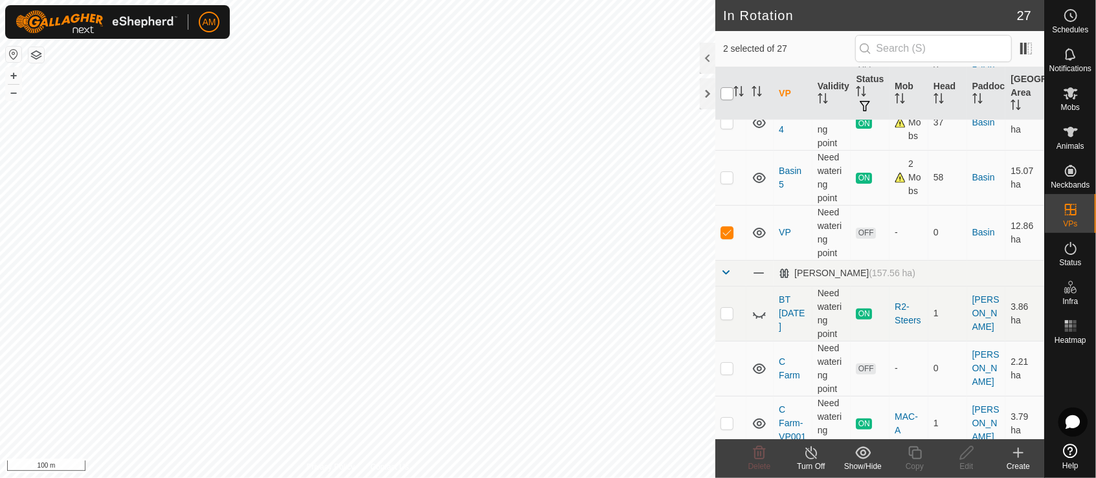
click at [725, 91] on input "checkbox" at bounding box center [726, 93] width 13 height 13
checkbox input "true"
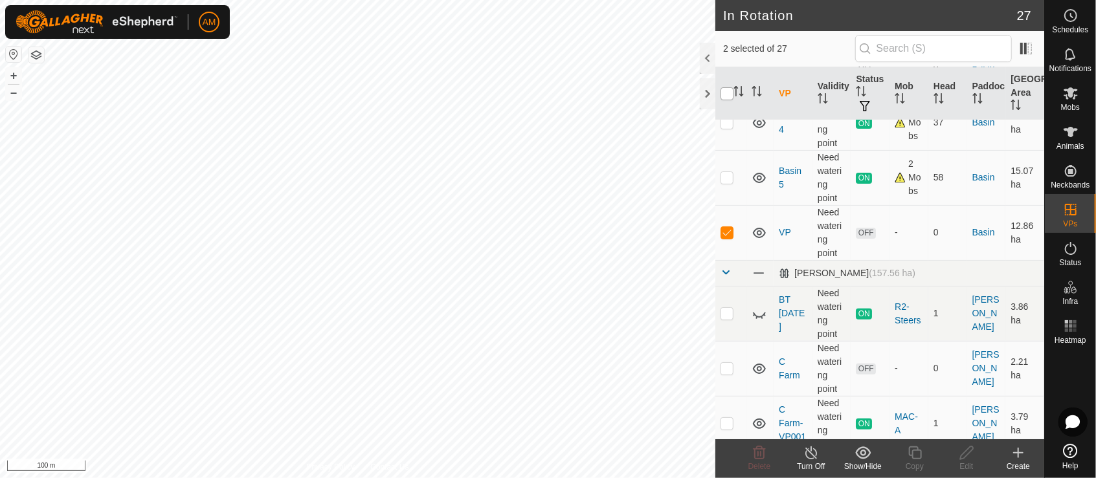
checkbox input "true"
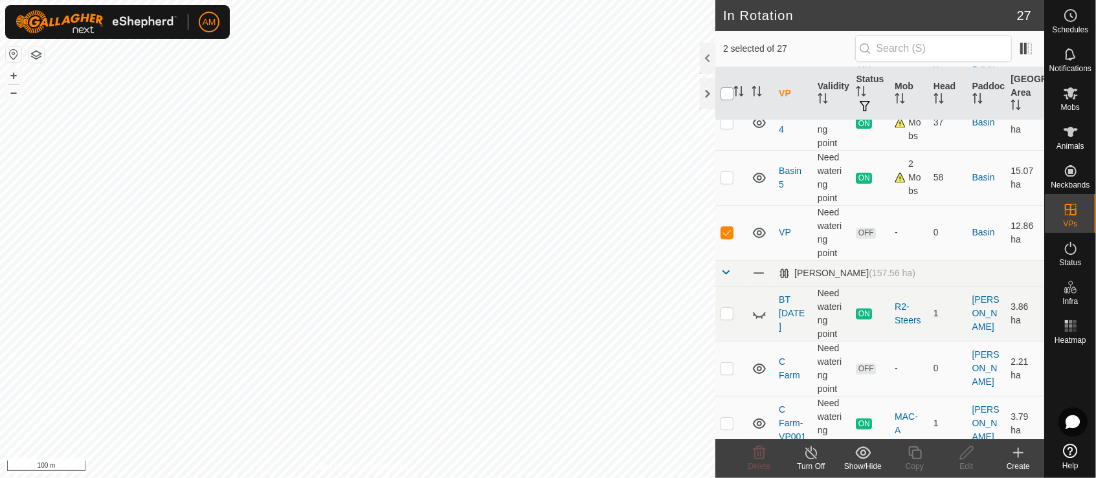
checkbox input "true"
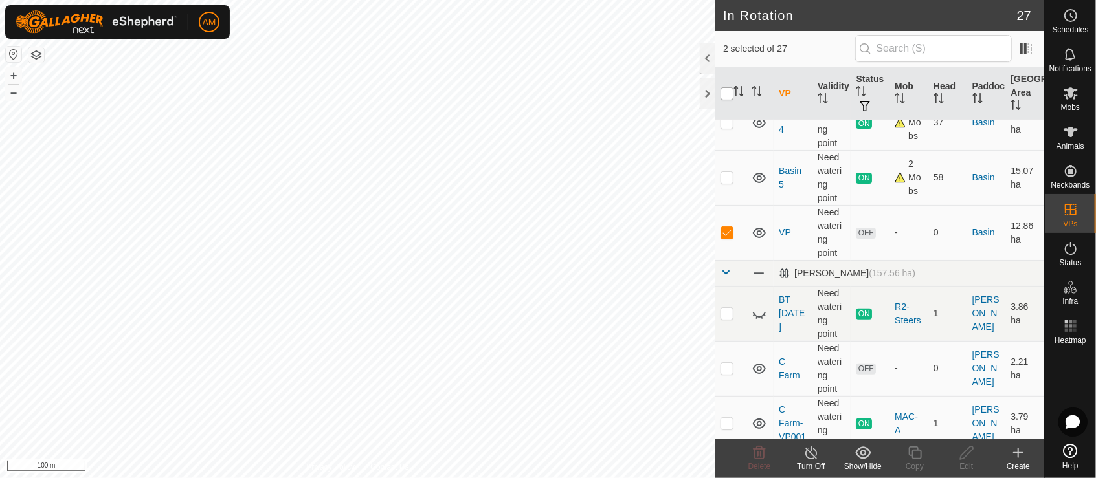
checkbox input "true"
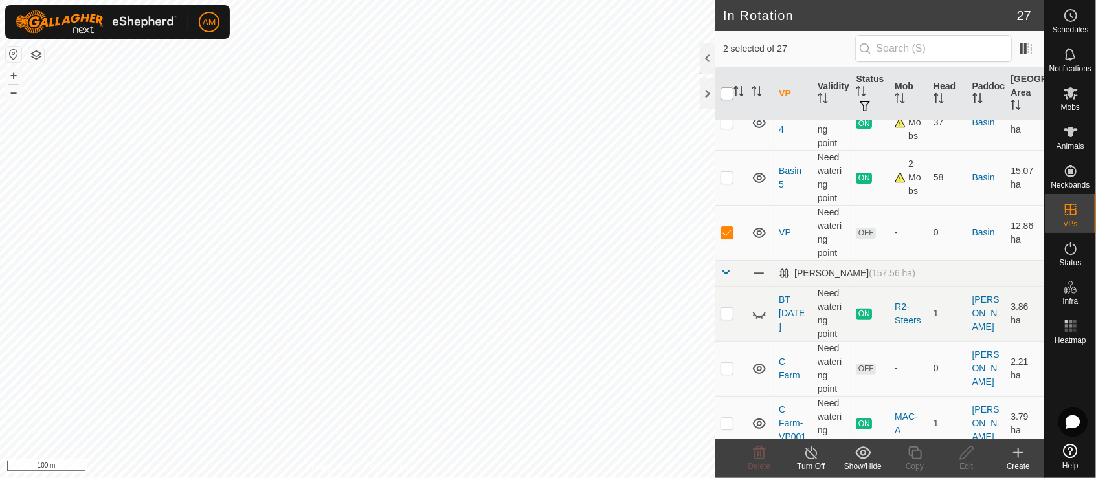
checkbox input "true"
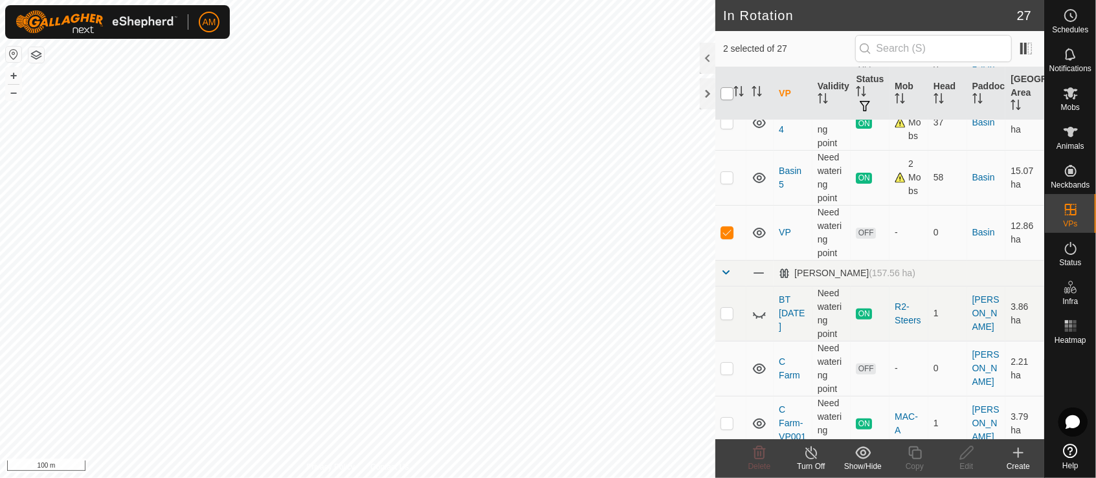
checkbox input "true"
click at [725, 95] on input "checkbox" at bounding box center [726, 93] width 13 height 13
checkbox input "false"
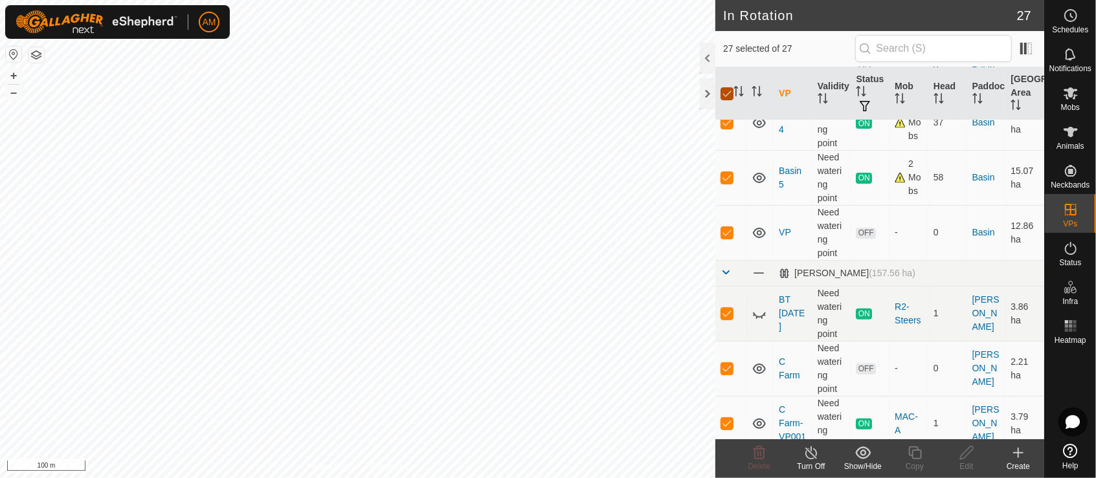
checkbox input "false"
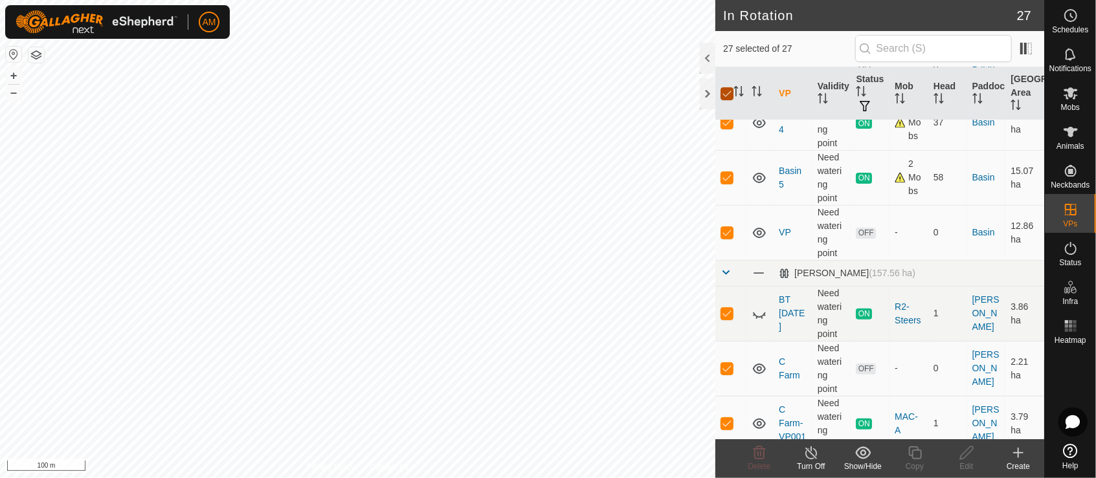
checkbox input "false"
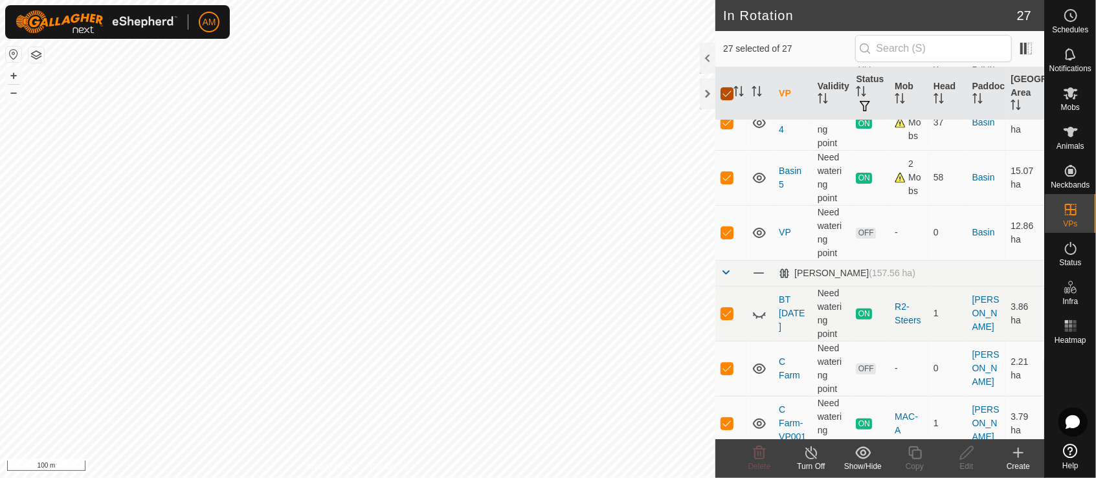
checkbox input "false"
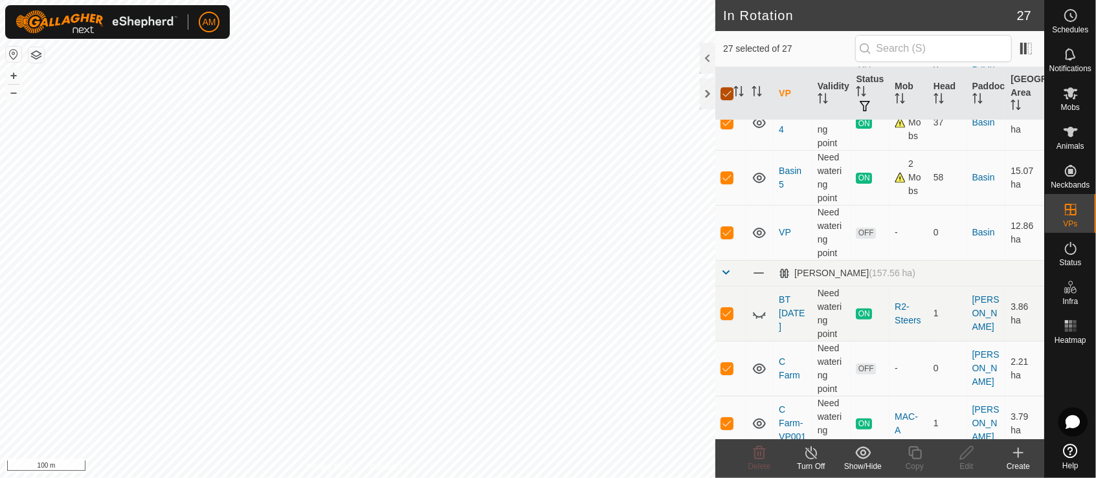
checkbox input "false"
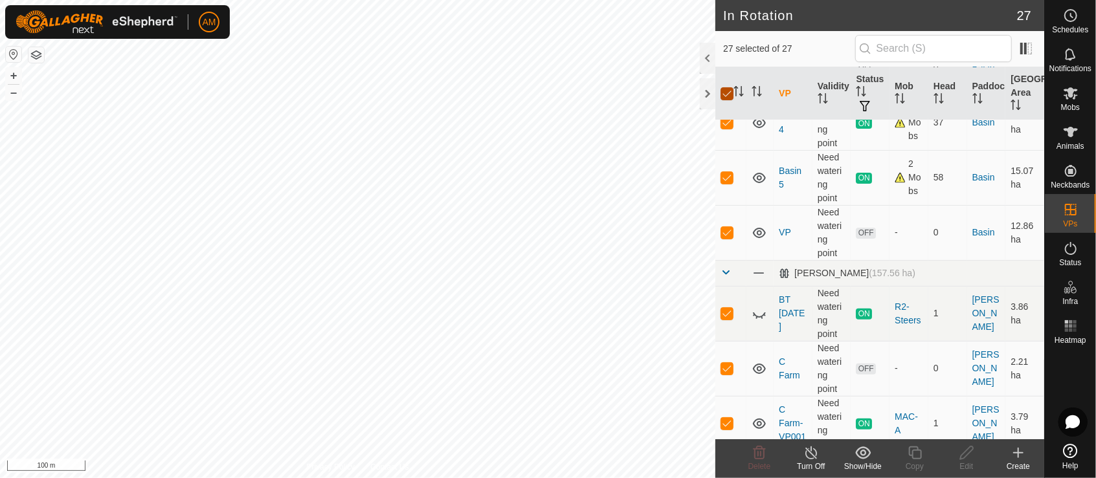
checkbox input "false"
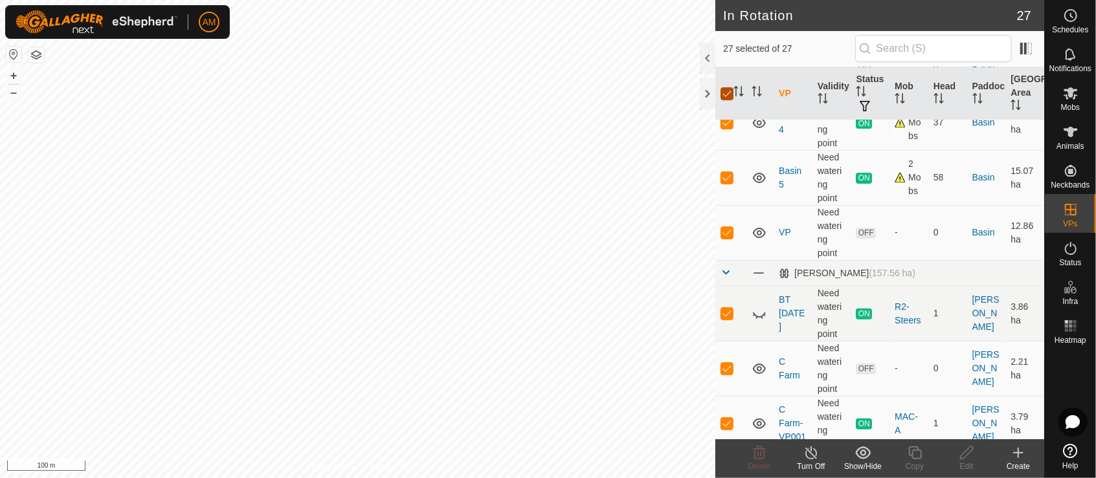
checkbox input "false"
click at [727, 232] on p-checkbox at bounding box center [726, 232] width 13 height 10
checkbox input "true"
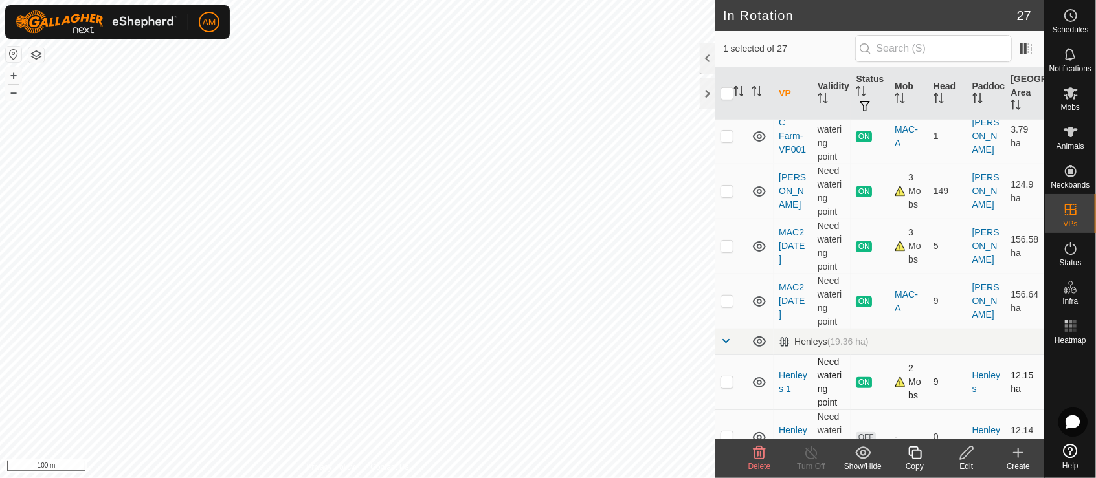
scroll to position [431, 0]
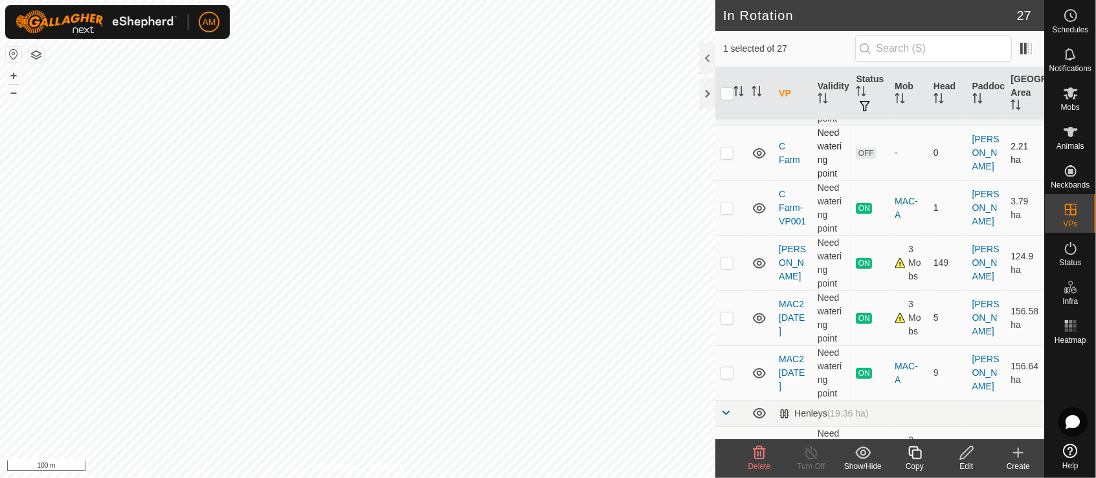
click at [725, 154] on p-checkbox at bounding box center [726, 153] width 13 height 10
checkbox input "true"
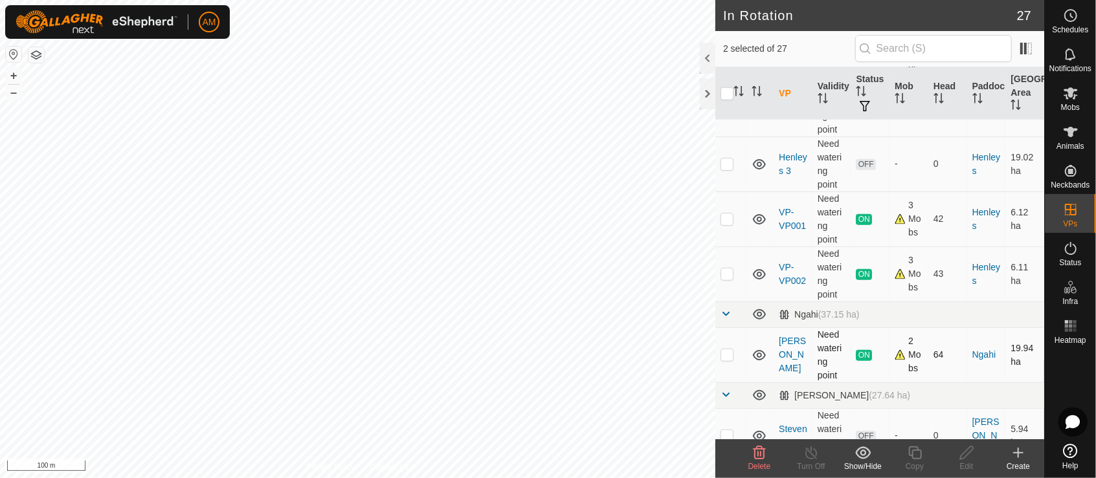
scroll to position [863, 0]
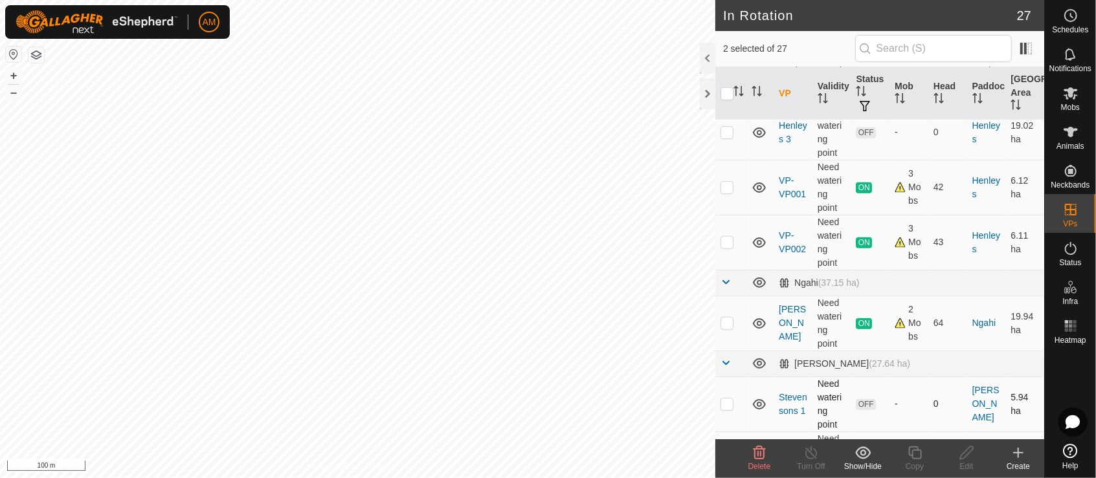
click at [731, 409] on td at bounding box center [730, 404] width 31 height 55
checkbox input "false"
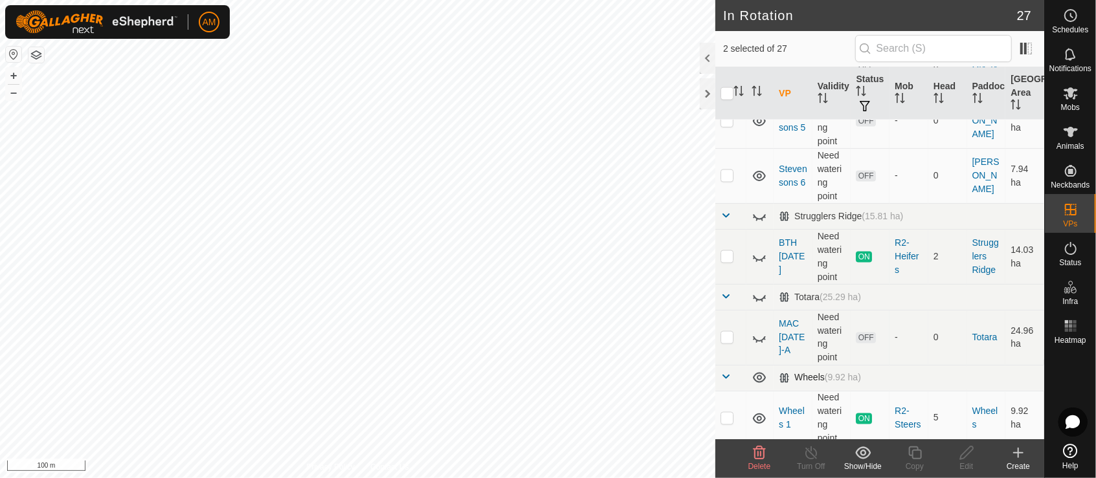
scroll to position [1371, 0]
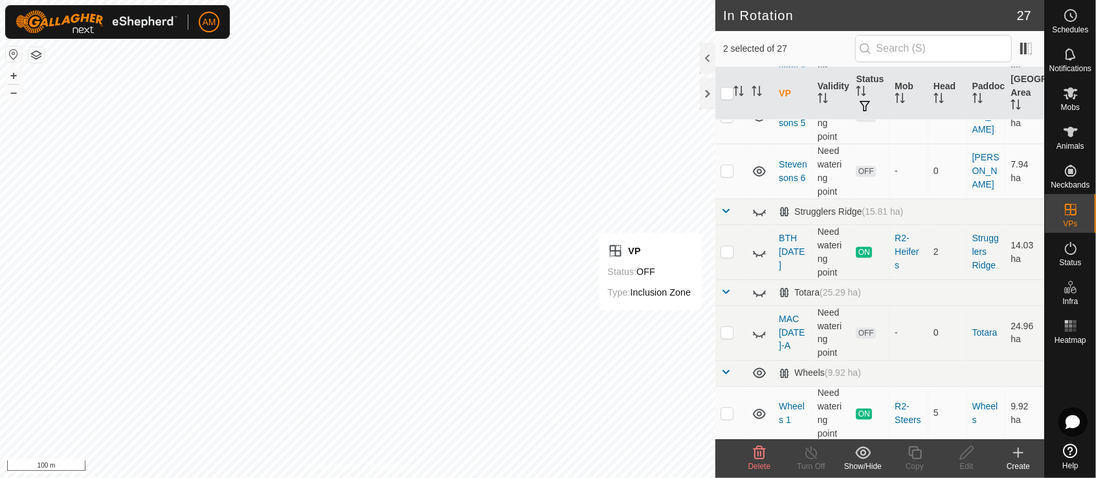
click at [760, 457] on icon at bounding box center [759, 453] width 12 height 13
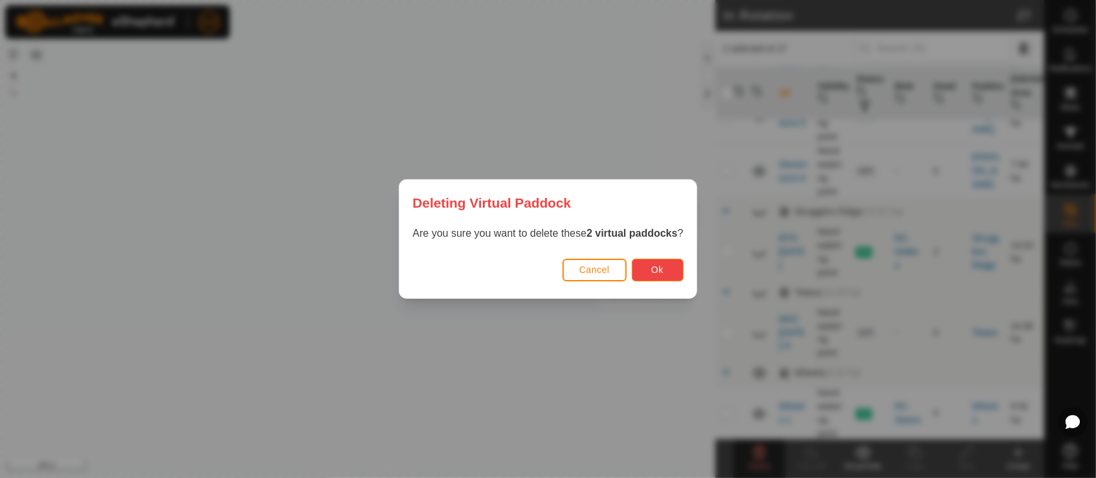
click at [672, 280] on button "Ok" at bounding box center [658, 270] width 52 height 23
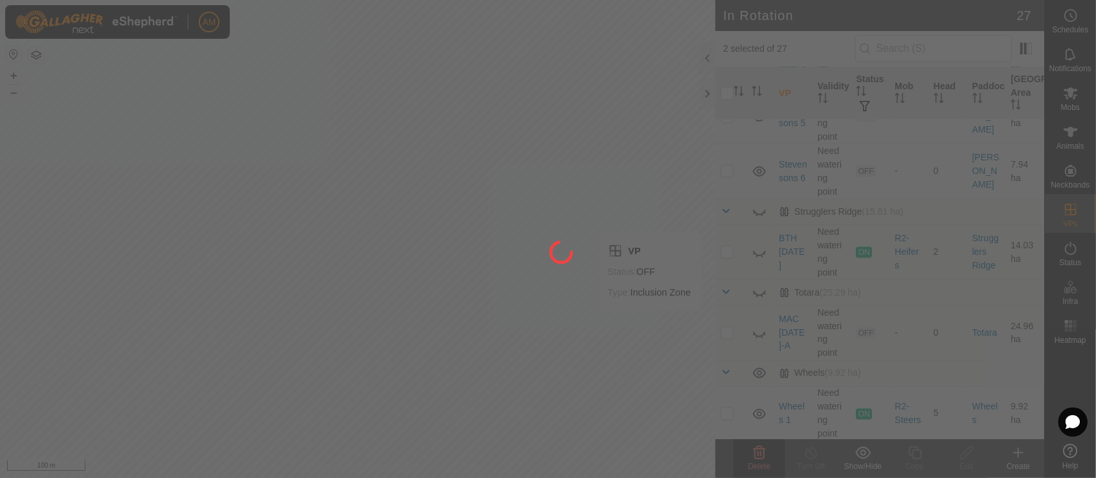
checkbox input "false"
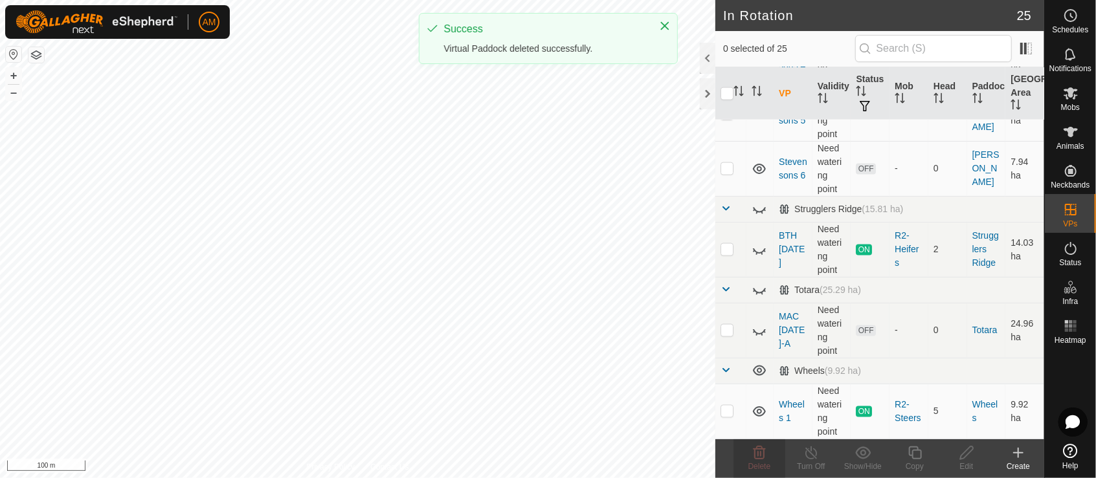
scroll to position [0, 0]
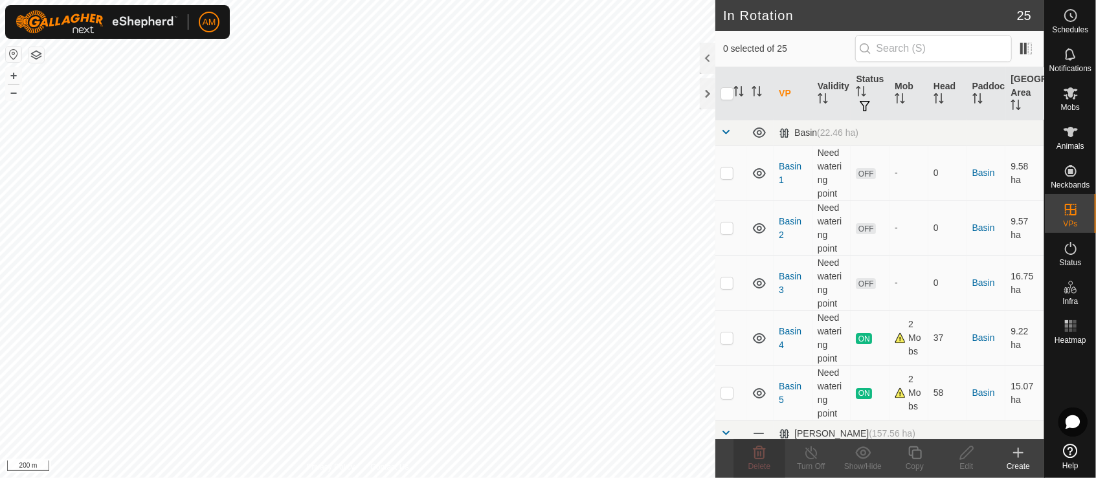
click at [425, 478] on html "AM Schedules Notifications Mobs Animals Neckbands VPs Status Infra Heatmap Help…" at bounding box center [548, 239] width 1096 height 478
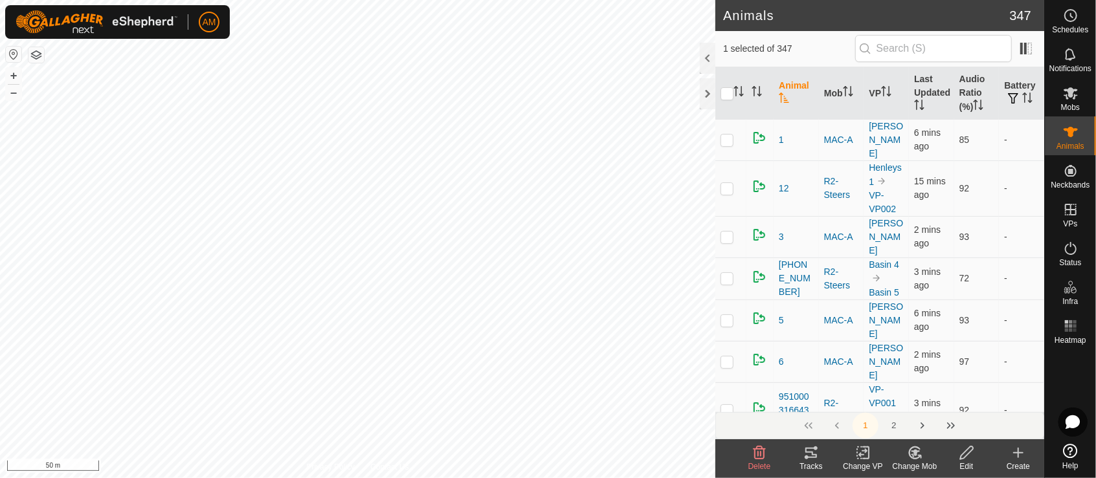
click at [871, 461] on div "Change VP" at bounding box center [863, 467] width 52 height 12
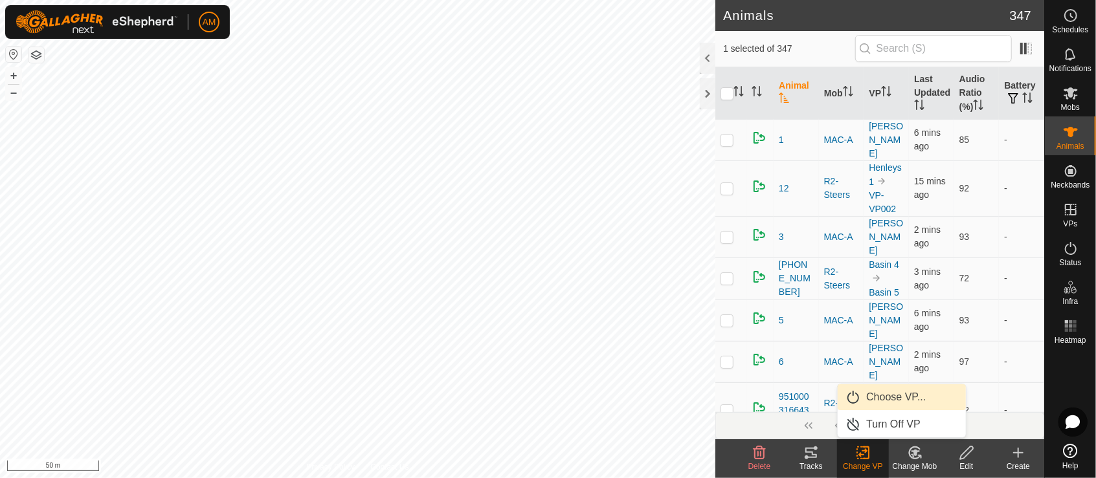
click at [876, 403] on link "Choose VP..." at bounding box center [901, 397] width 128 height 26
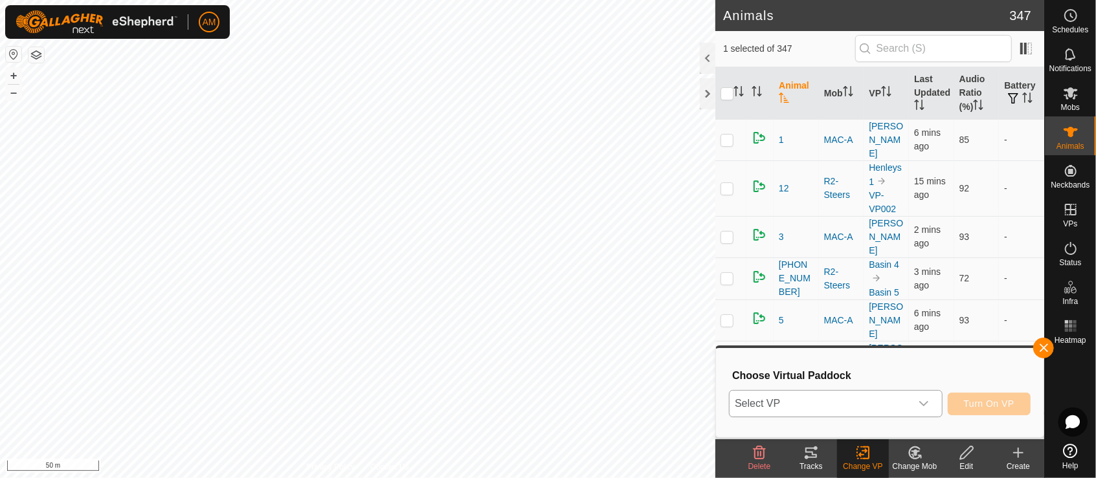
click at [846, 414] on span "Select VP" at bounding box center [819, 404] width 181 height 26
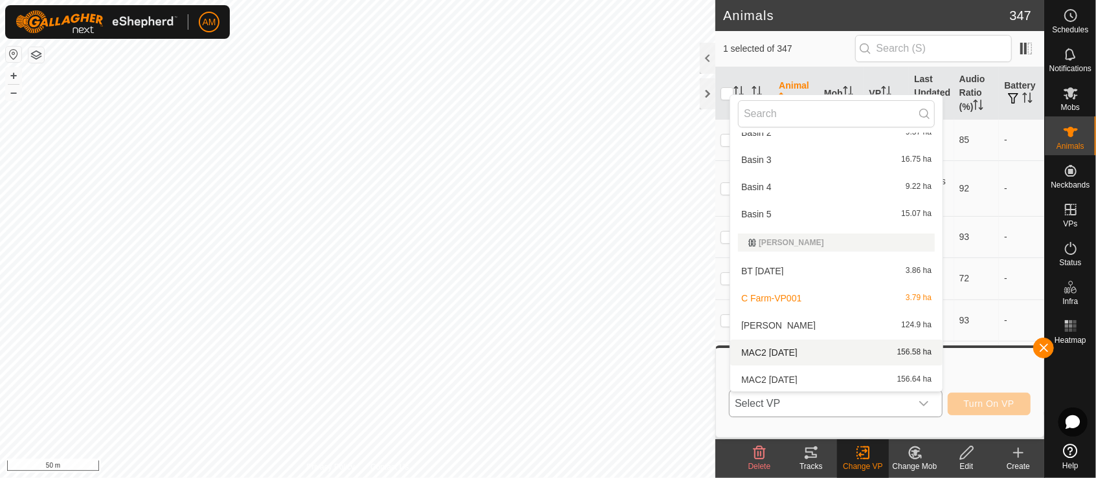
scroll to position [89, 0]
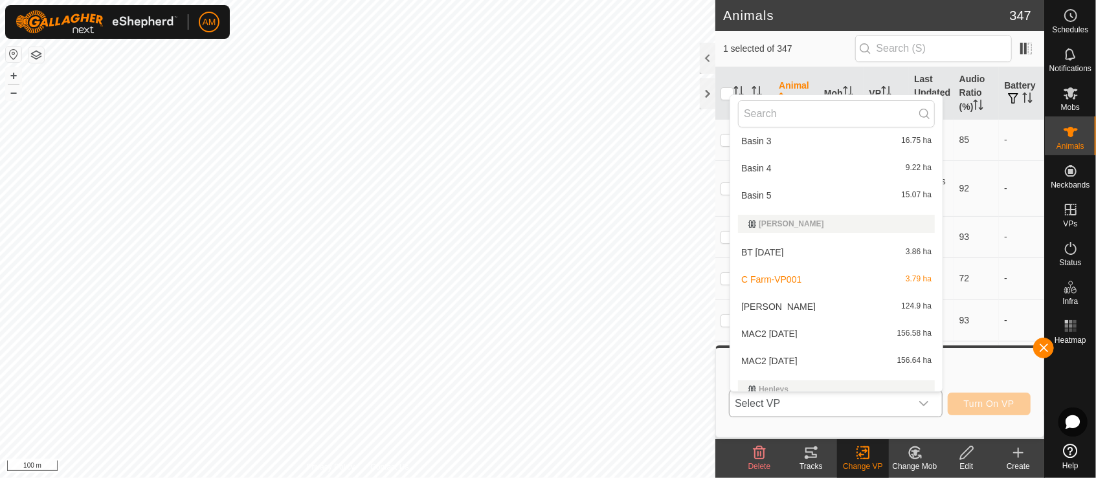
click at [787, 357] on li "MAC2 [DATE] 156.64 ha" at bounding box center [836, 361] width 212 height 26
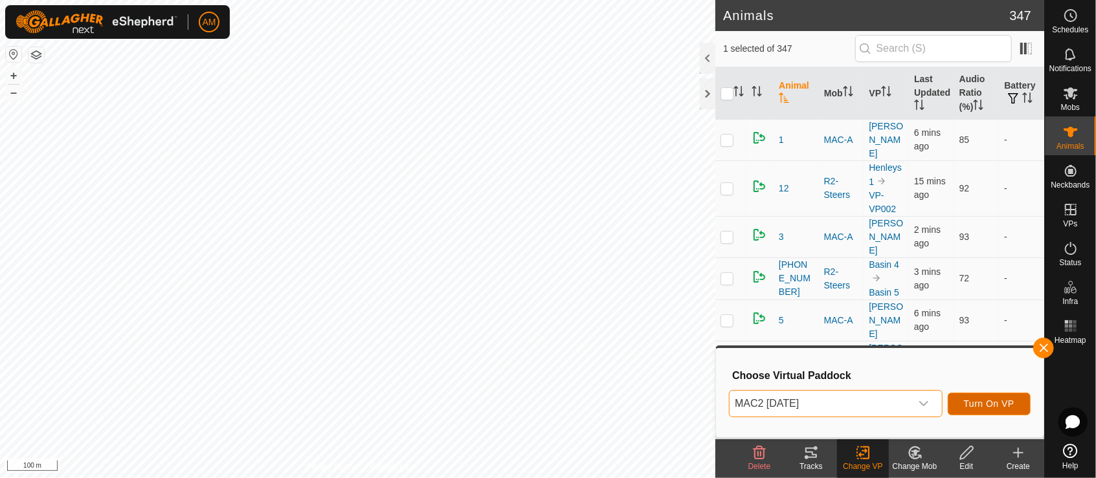
click at [980, 406] on span "Turn On VP" at bounding box center [989, 404] width 50 height 10
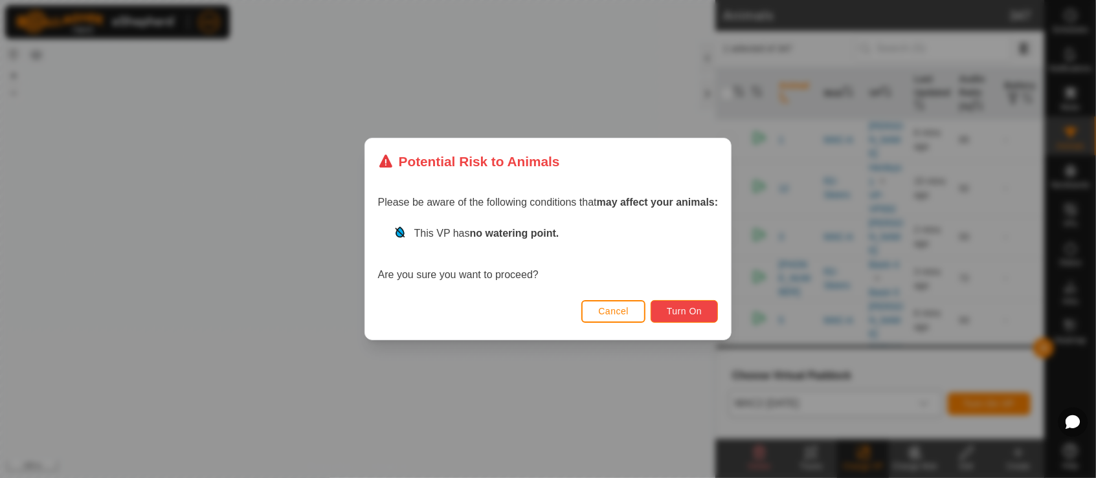
click at [689, 308] on span "Turn On" at bounding box center [684, 311] width 35 height 10
